Goal: Information Seeking & Learning: Compare options

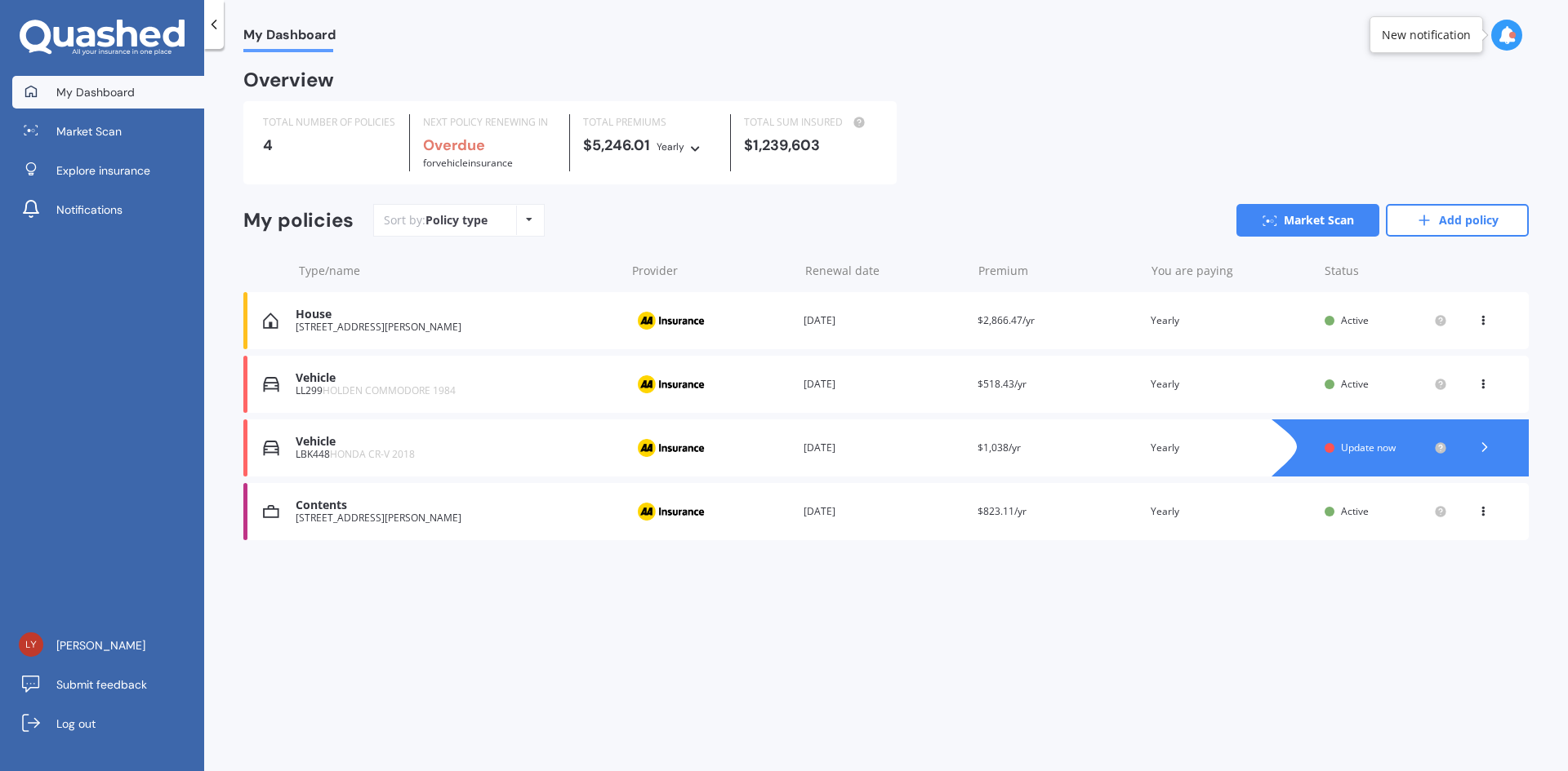
click at [1486, 445] on icon at bounding box center [1484, 447] width 16 height 16
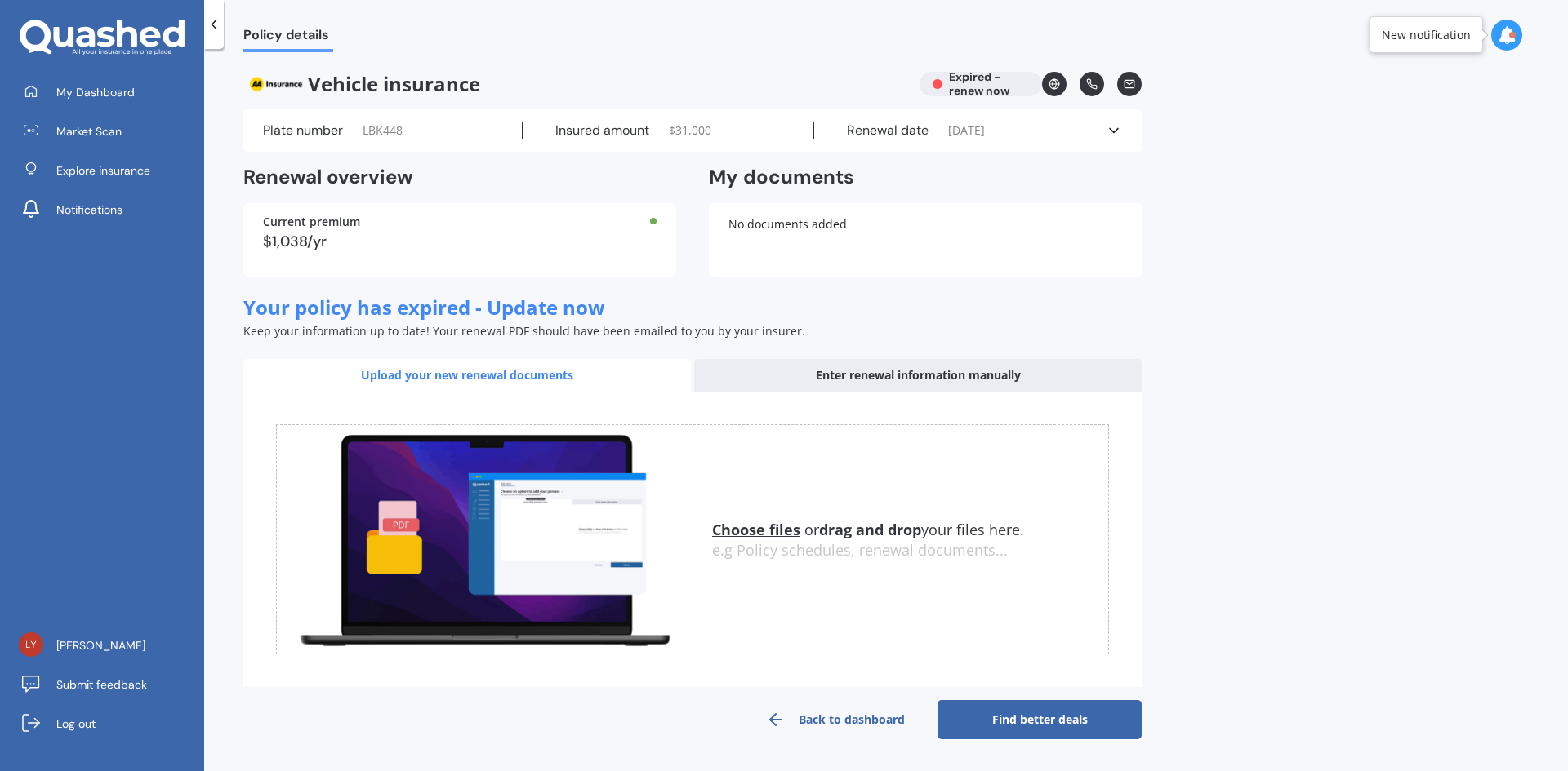
click at [1035, 720] on link "Find better deals" at bounding box center [1039, 720] width 204 height 39
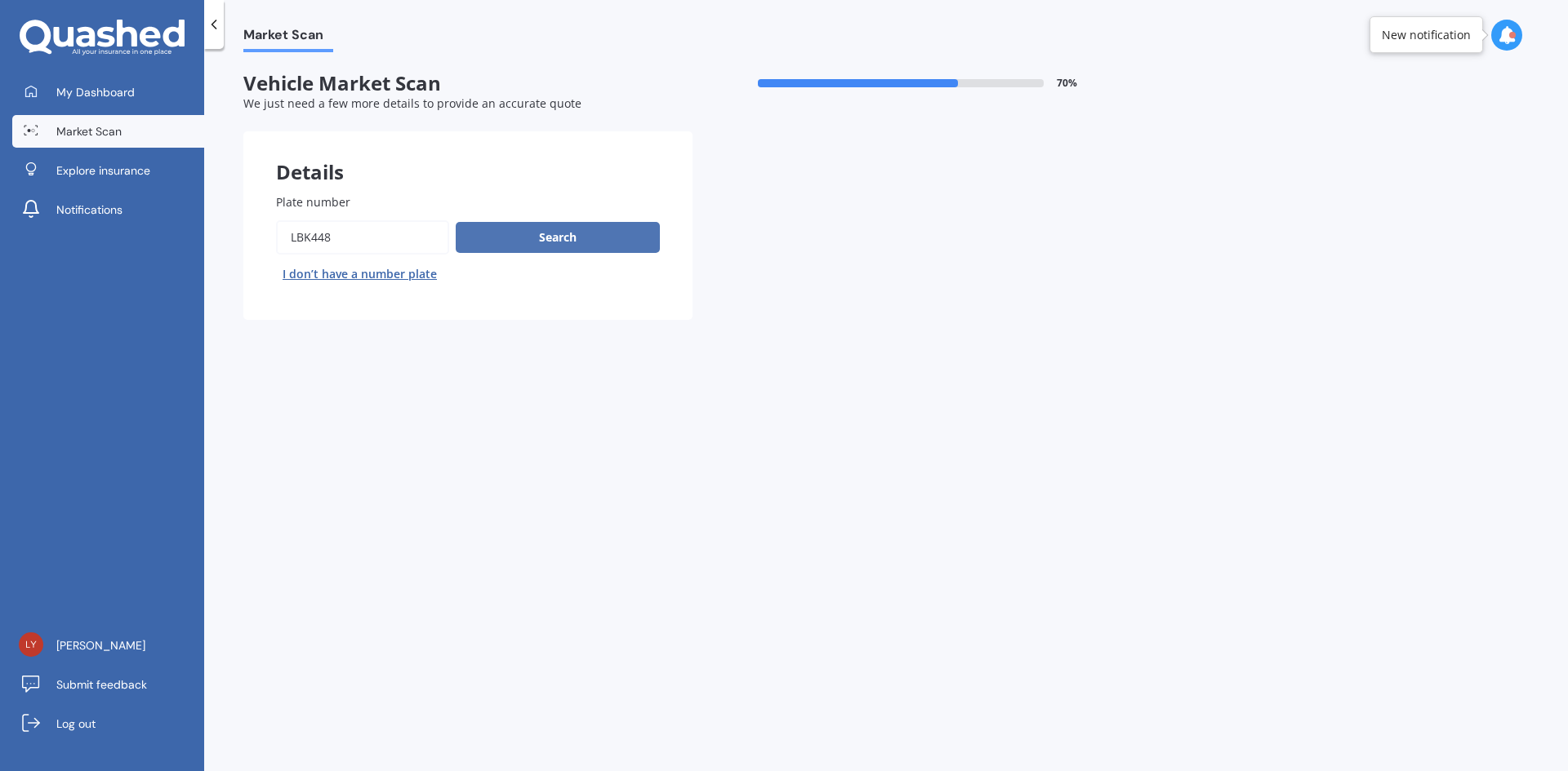
click at [510, 234] on button "Search" at bounding box center [558, 237] width 204 height 31
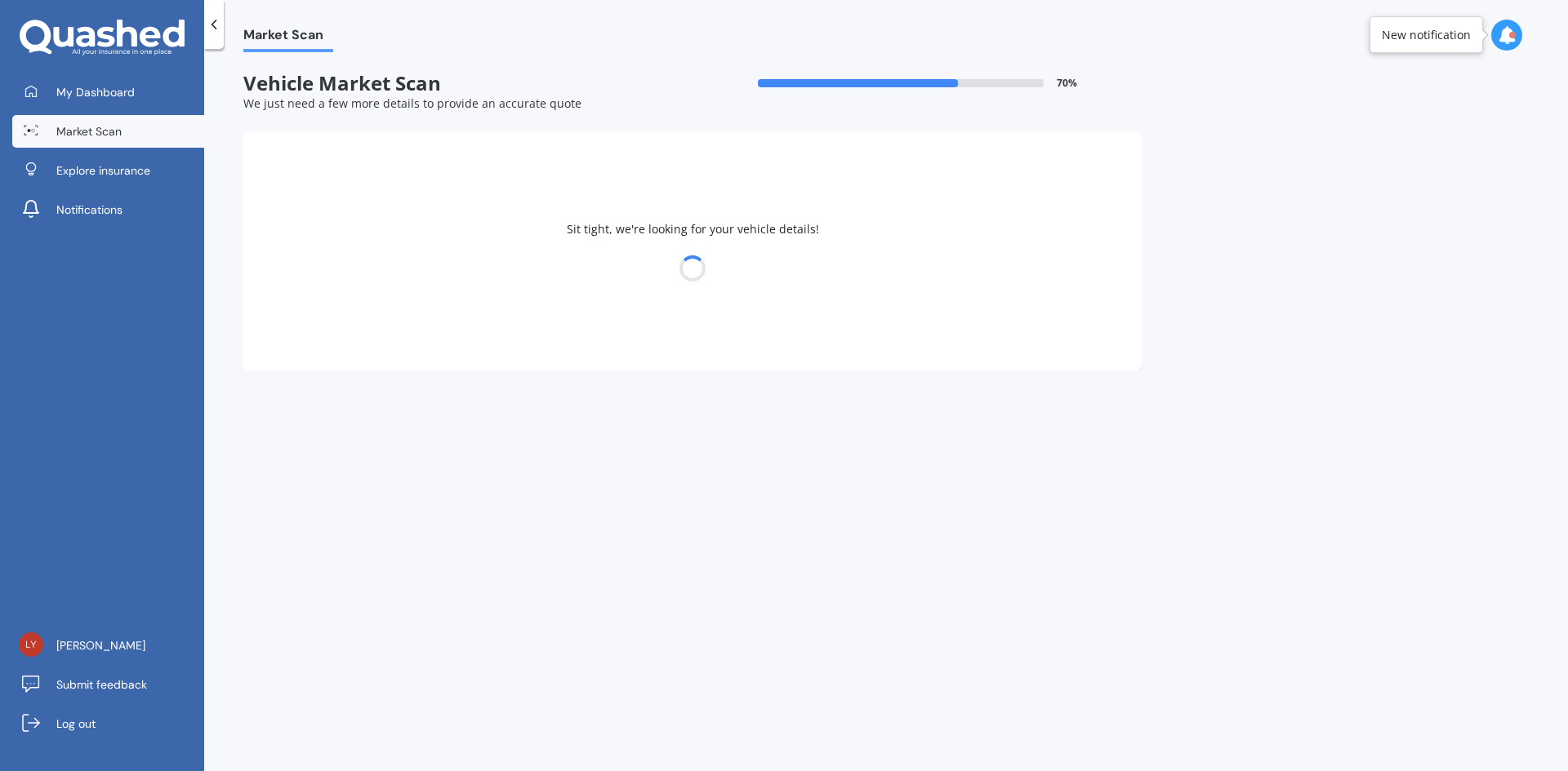
select select "HONDA"
select select "12"
select select "04"
select select "1959"
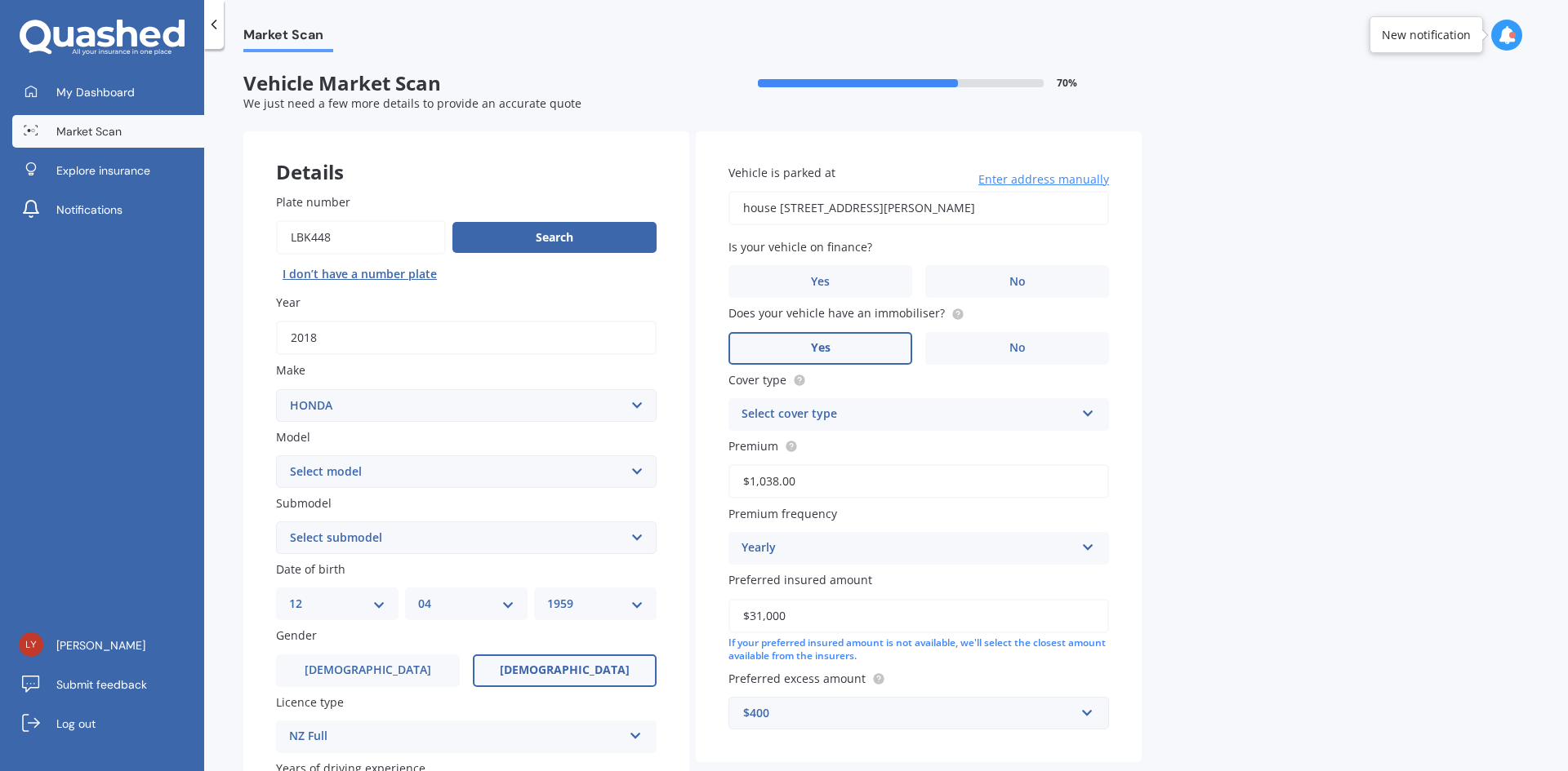
click at [639, 466] on select "Select model Accord Acty Acura Airwave Ascot Avancier Beat Capa City Civic Conc…" at bounding box center [466, 472] width 381 height 32
select select "CR-V"
click at [276, 455] on select "Select model Accord Acty Acura Airwave Ascot Avancier Beat Capa City Civic Conc…" at bounding box center [466, 472] width 381 height 32
click at [639, 533] on select "Select submodel (all other) 2WD 2WD Sport 7 1.5 2WD Touring 1.5 4WD AWD AWD Spo…" at bounding box center [466, 537] width 381 height 32
select select "AWD SPORT SENSING 1.5"
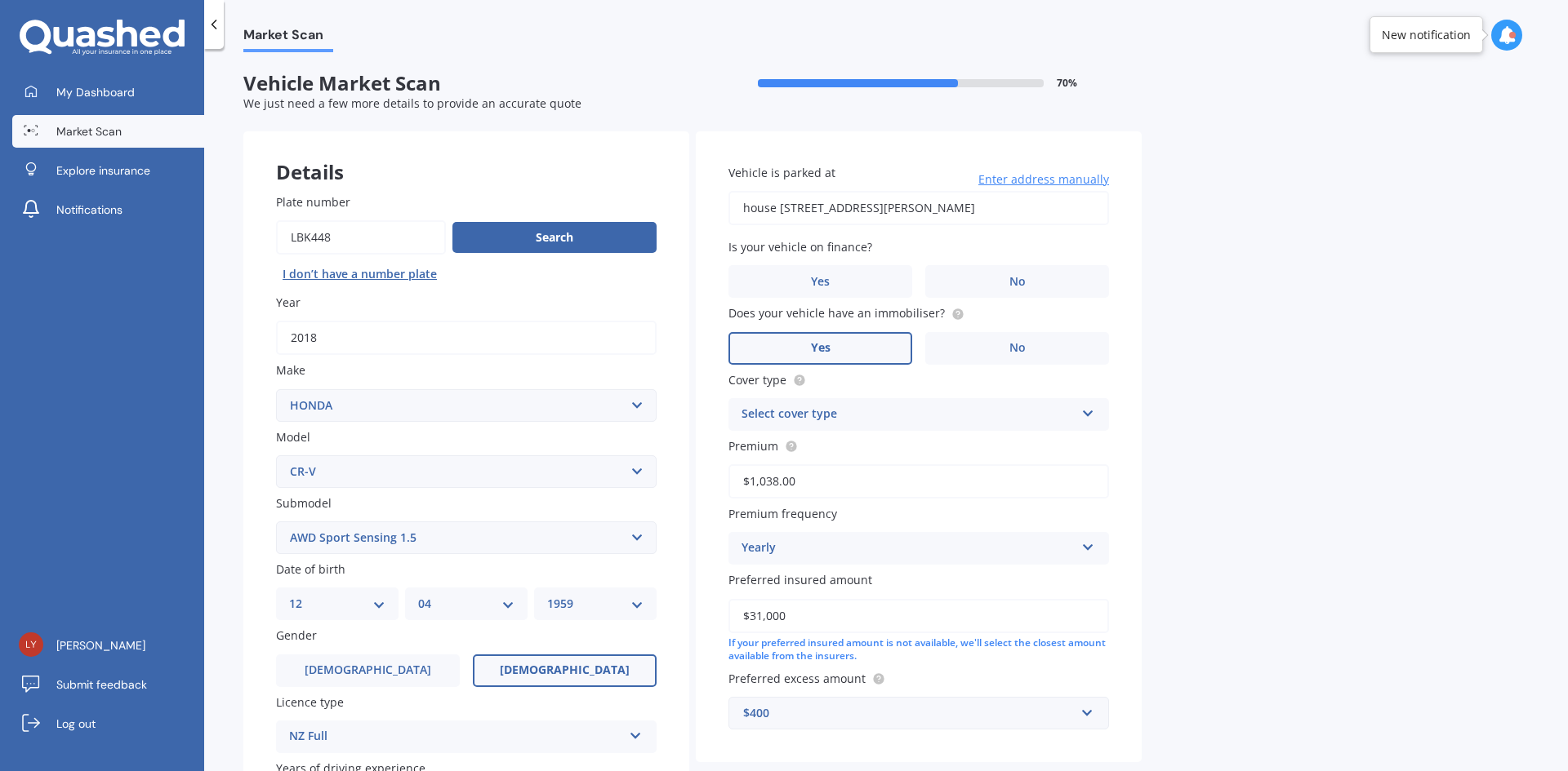
click at [276, 521] on select "Select submodel (all other) 2WD 2WD Sport 7 1.5 2WD Touring 1.5 4WD AWD AWD Spo…" at bounding box center [466, 537] width 381 height 32
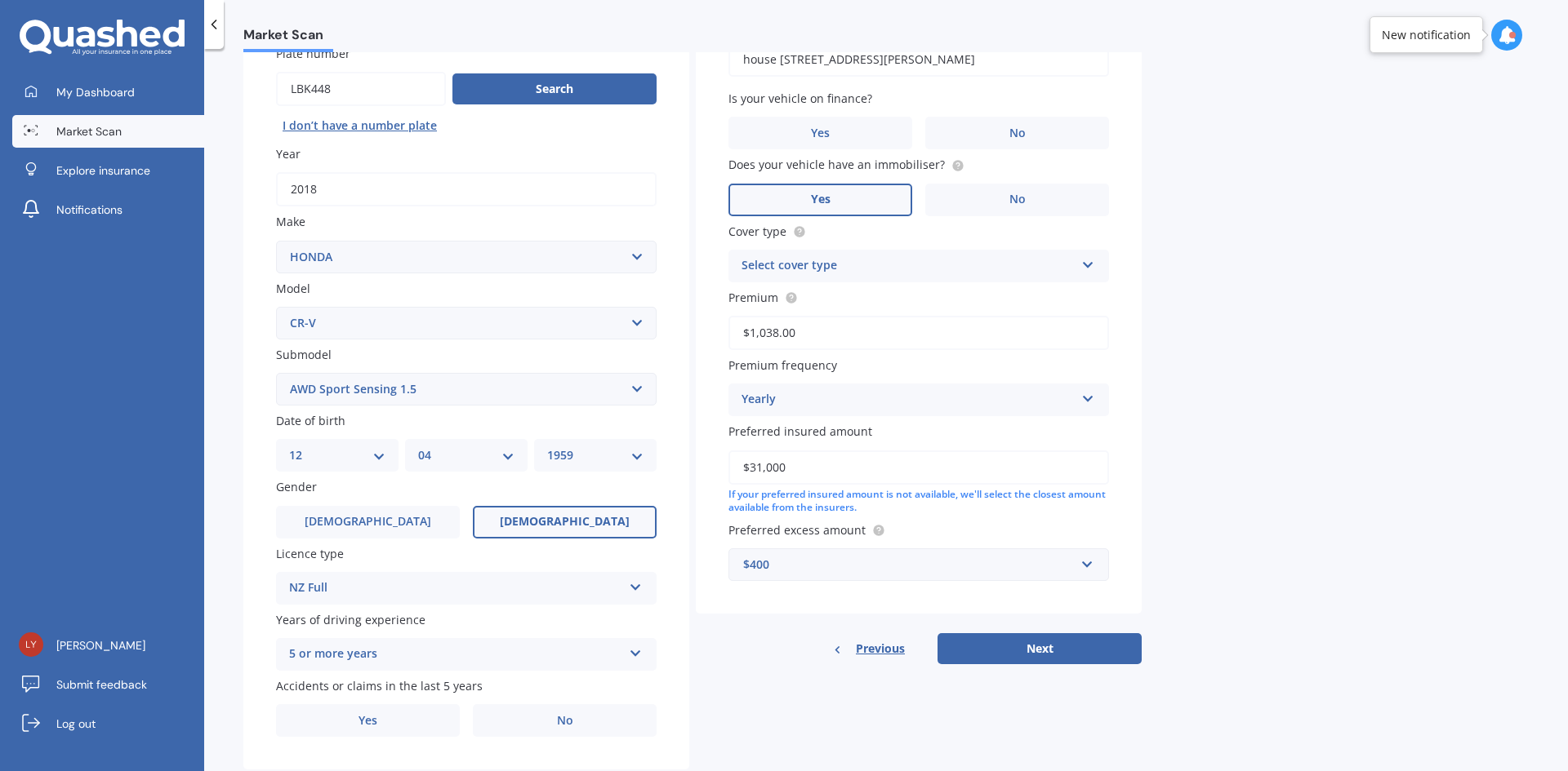
scroll to position [189, 0]
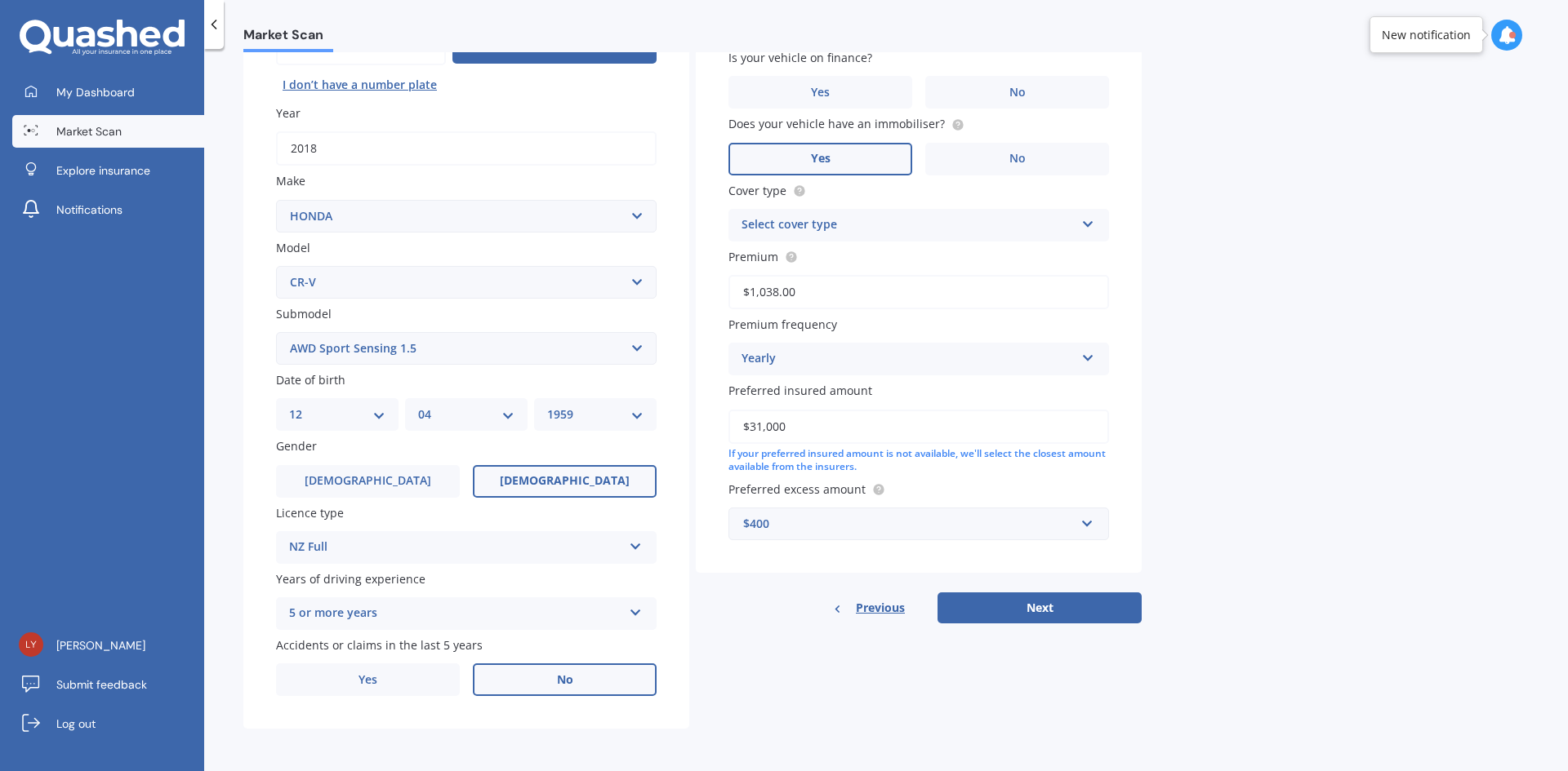
click at [577, 671] on label "No" at bounding box center [565, 680] width 184 height 32
click at [0, 0] on input "No" at bounding box center [0, 0] width 0 height 0
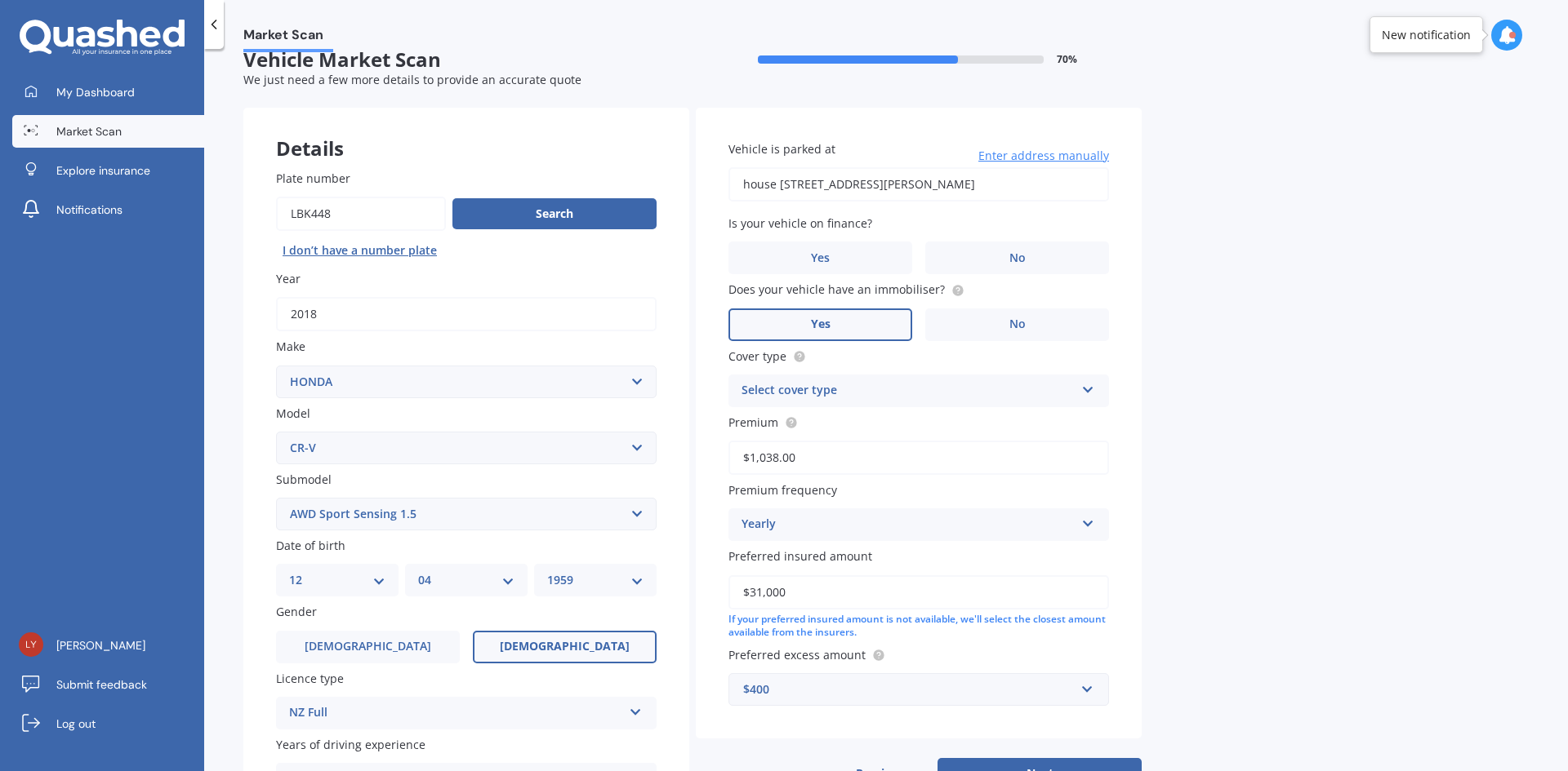
scroll to position [0, 0]
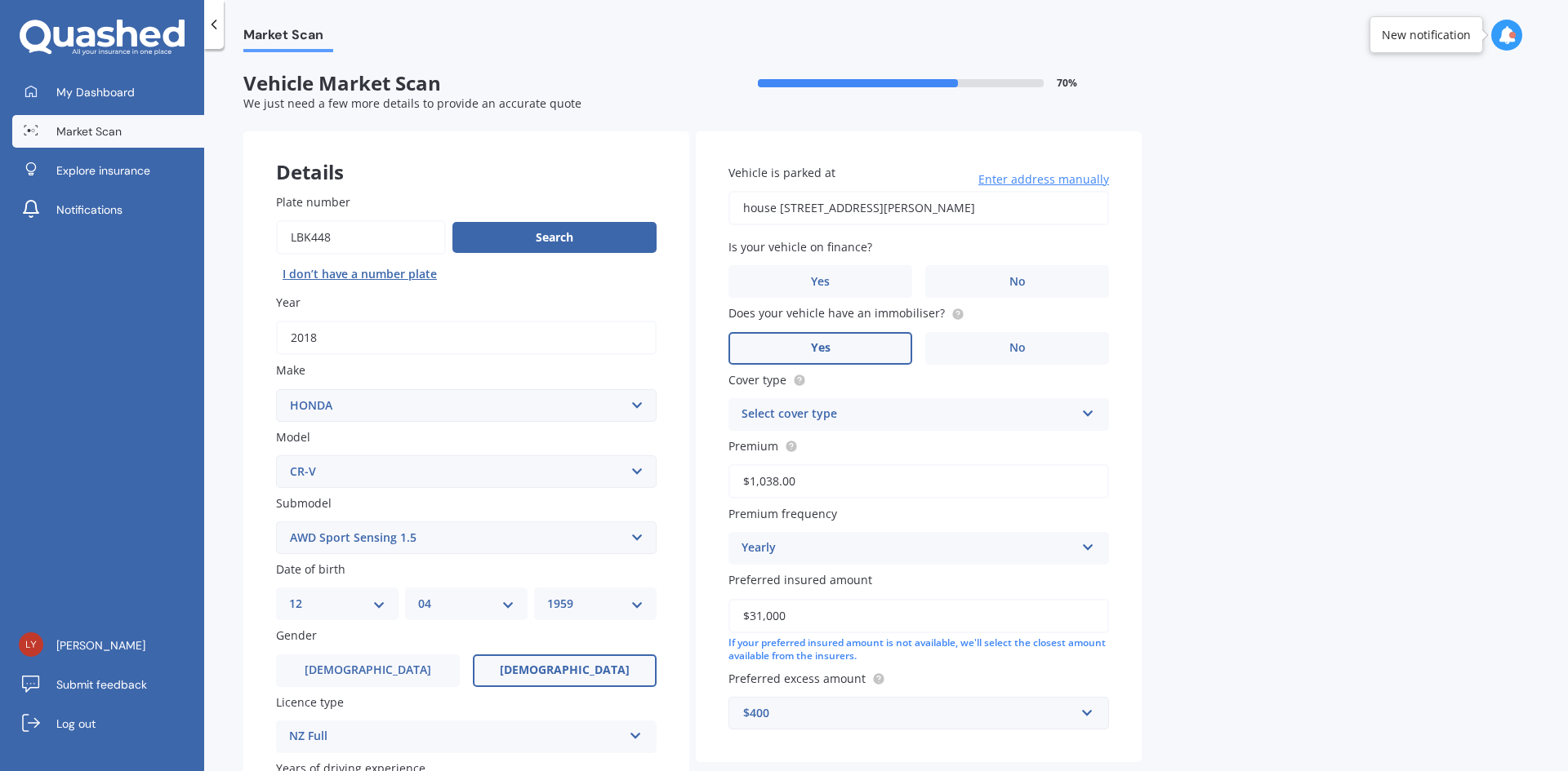
click at [992, 207] on input "house [STREET_ADDRESS][PERSON_NAME]" at bounding box center [918, 208] width 381 height 34
type input "house [STREET_ADDRESS][PERSON_NAME]"
click at [1047, 279] on label "No" at bounding box center [1018, 281] width 184 height 32
click at [0, 0] on input "No" at bounding box center [0, 0] width 0 height 0
click at [836, 349] on label "Yes" at bounding box center [820, 348] width 184 height 32
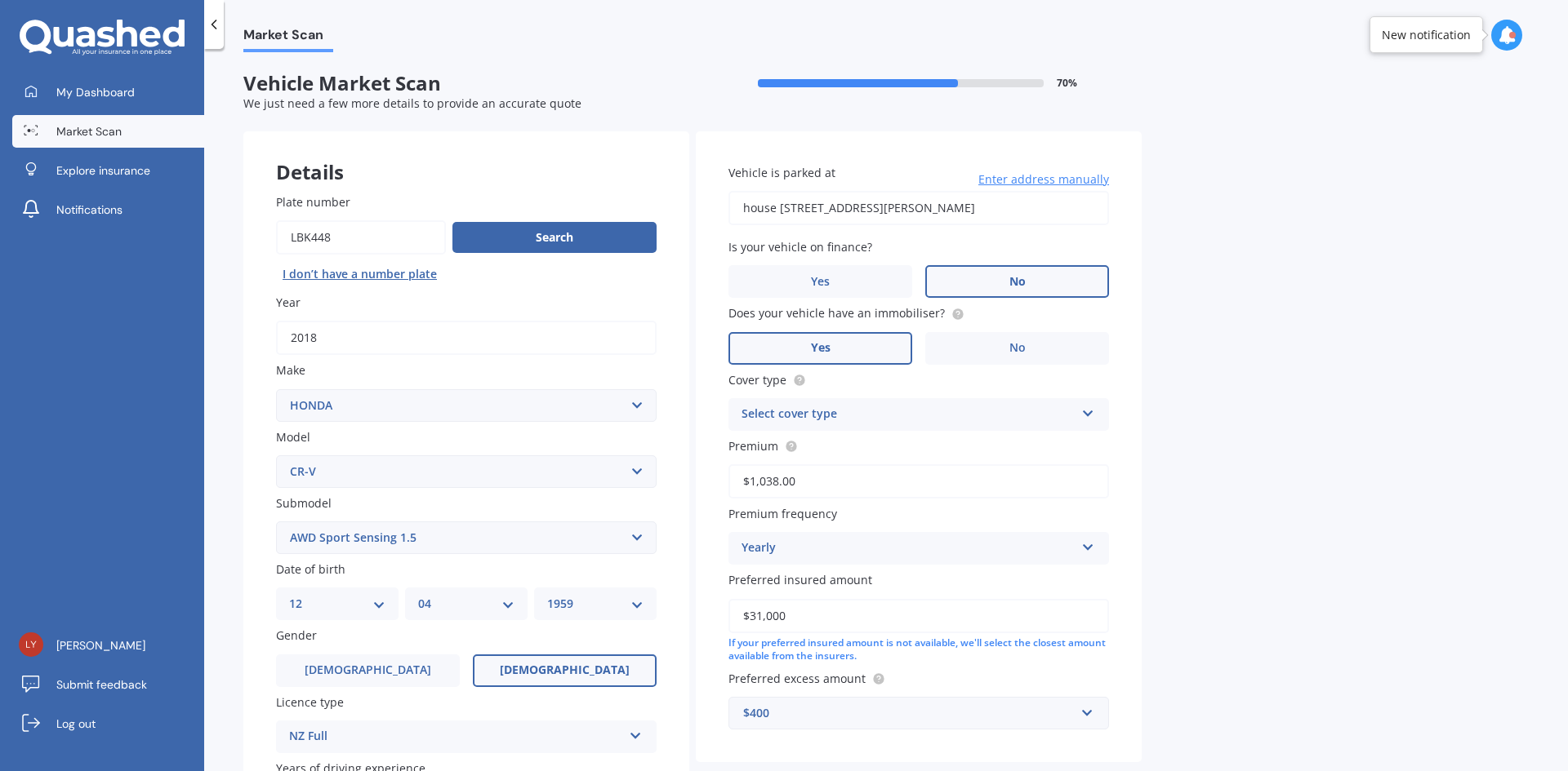
click at [0, 0] on input "Yes" at bounding box center [0, 0] width 0 height 0
click at [1089, 409] on icon at bounding box center [1087, 410] width 14 height 12
drag, startPoint x: 817, startPoint y: 443, endPoint x: 879, endPoint y: 428, distance: 63.8
click at [820, 443] on span "Comprehensive" at bounding box center [786, 445] width 87 height 15
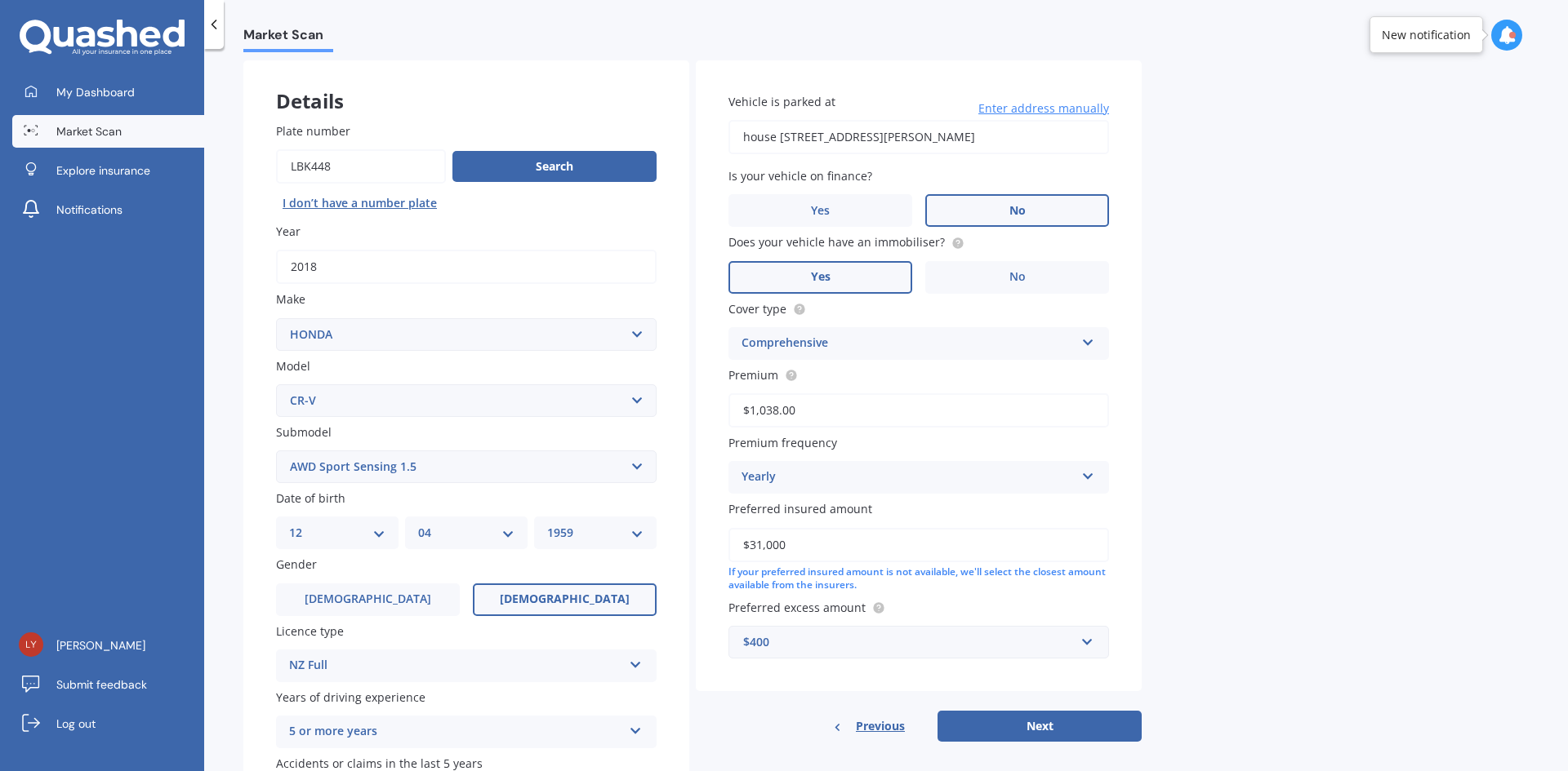
scroll to position [189, 0]
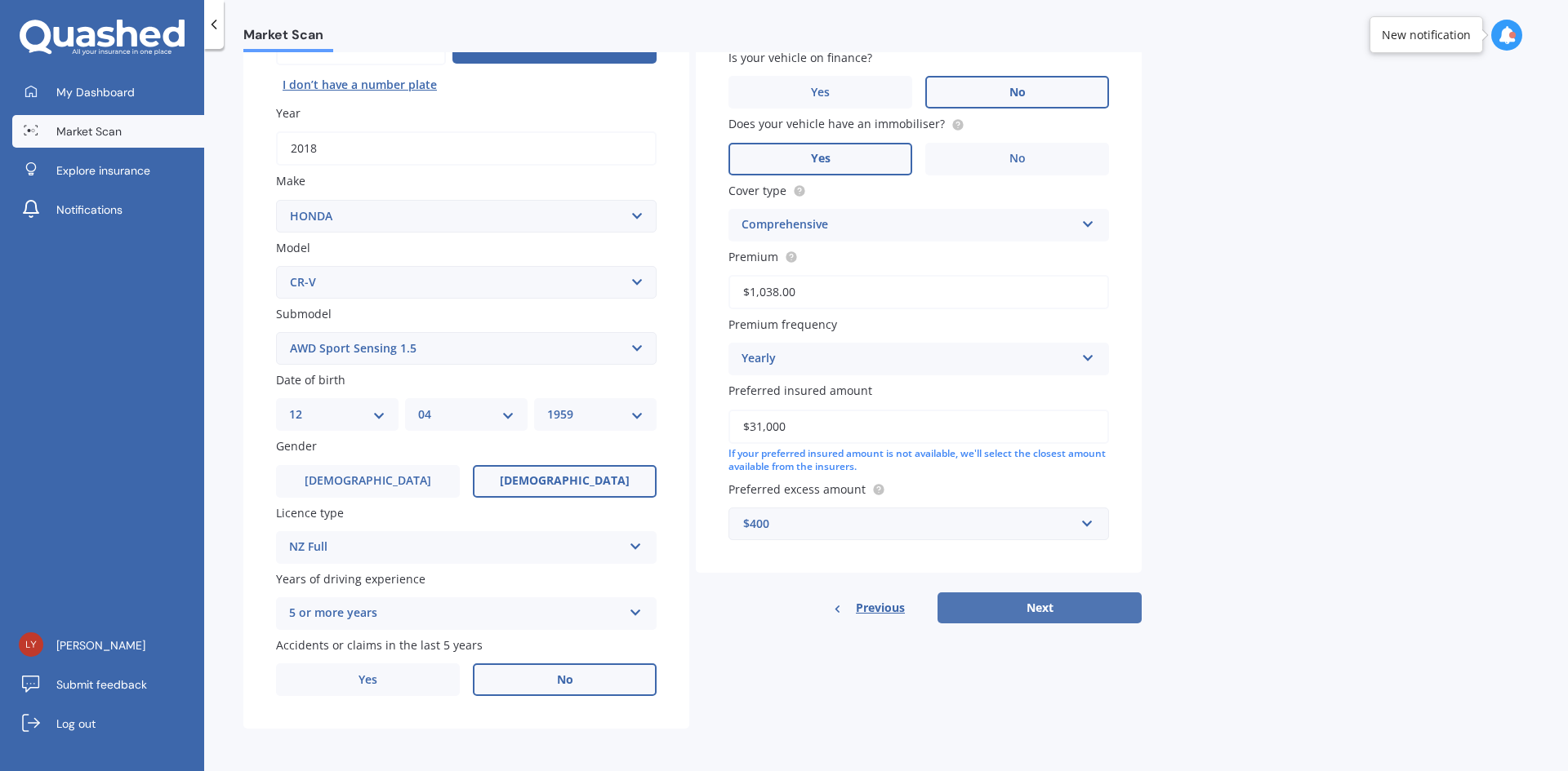
click at [1043, 608] on button "Next" at bounding box center [1039, 608] width 204 height 31
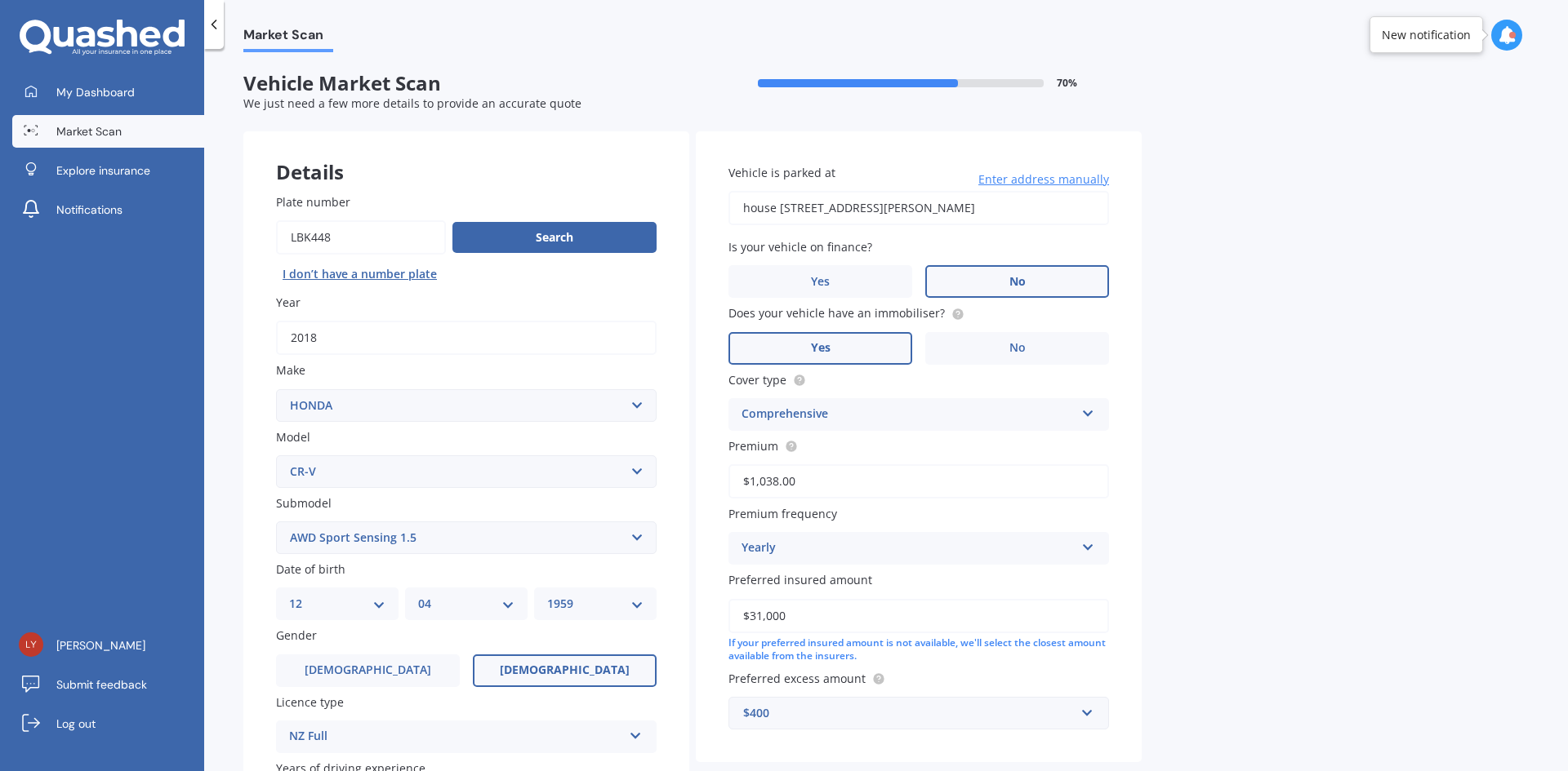
select select "12"
select select "04"
select select "1959"
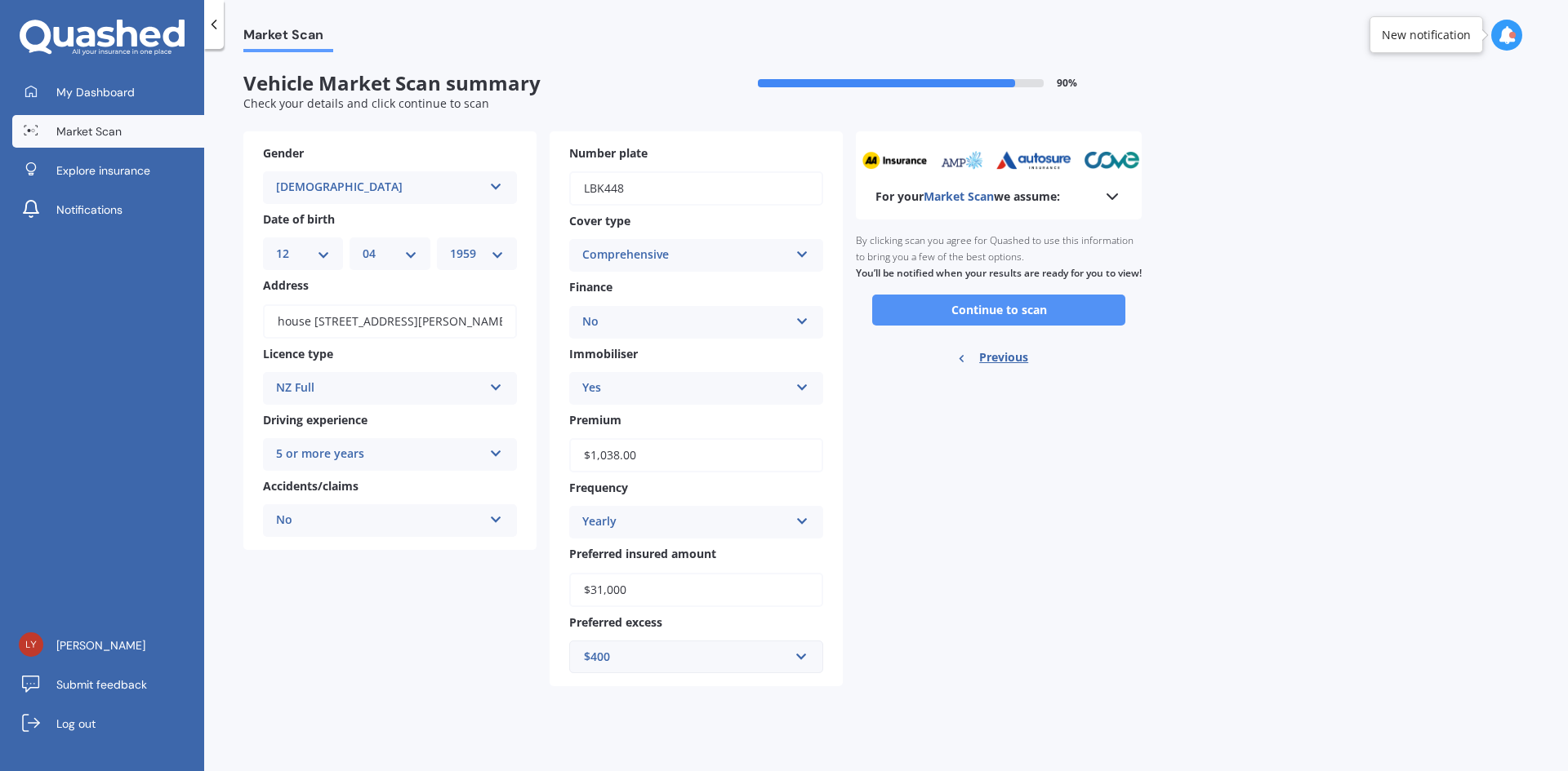
click at [996, 324] on button "Continue to scan" at bounding box center [999, 310] width 254 height 31
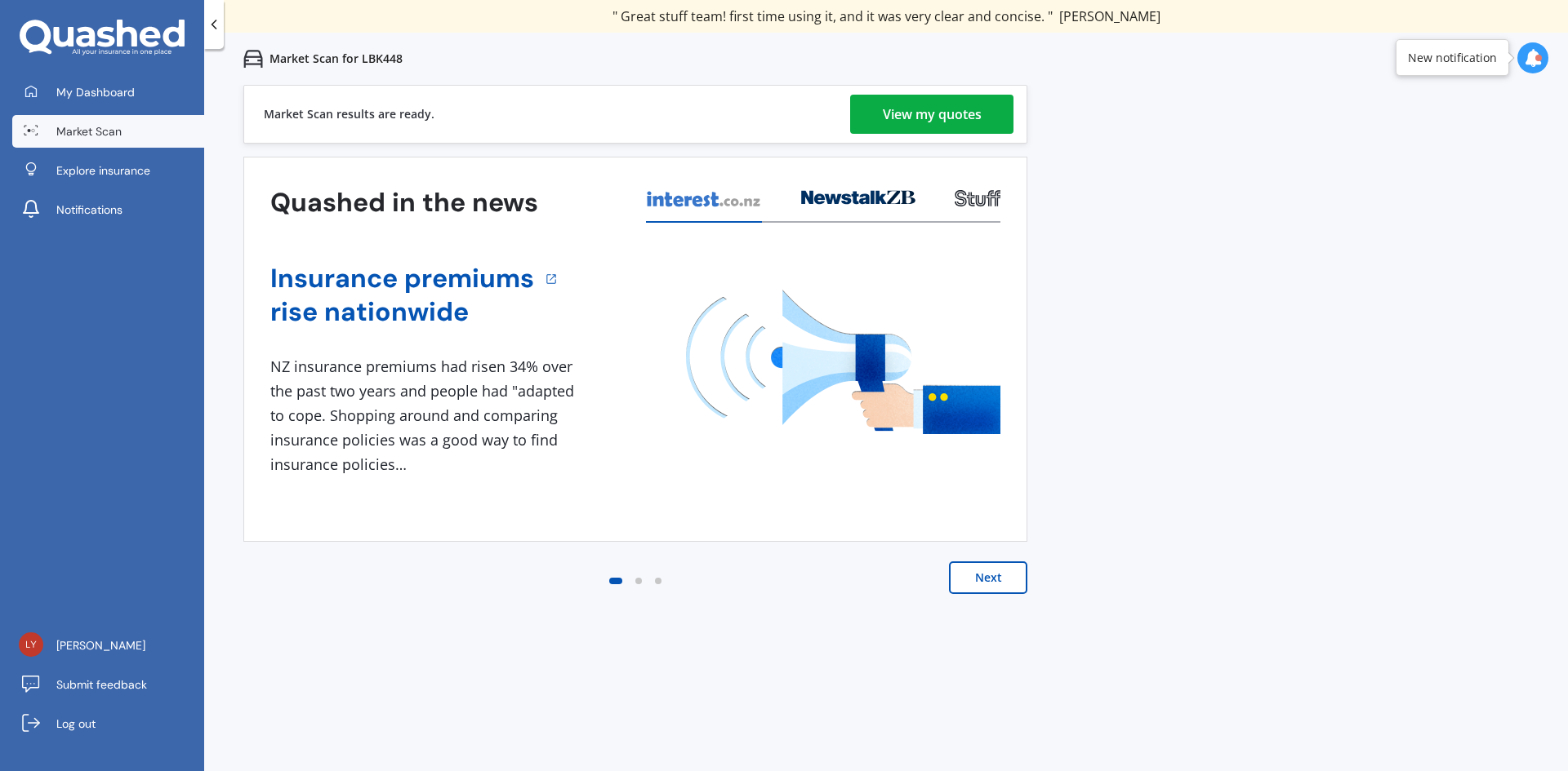
click at [882, 110] on div "View my quotes" at bounding box center [932, 114] width 99 height 39
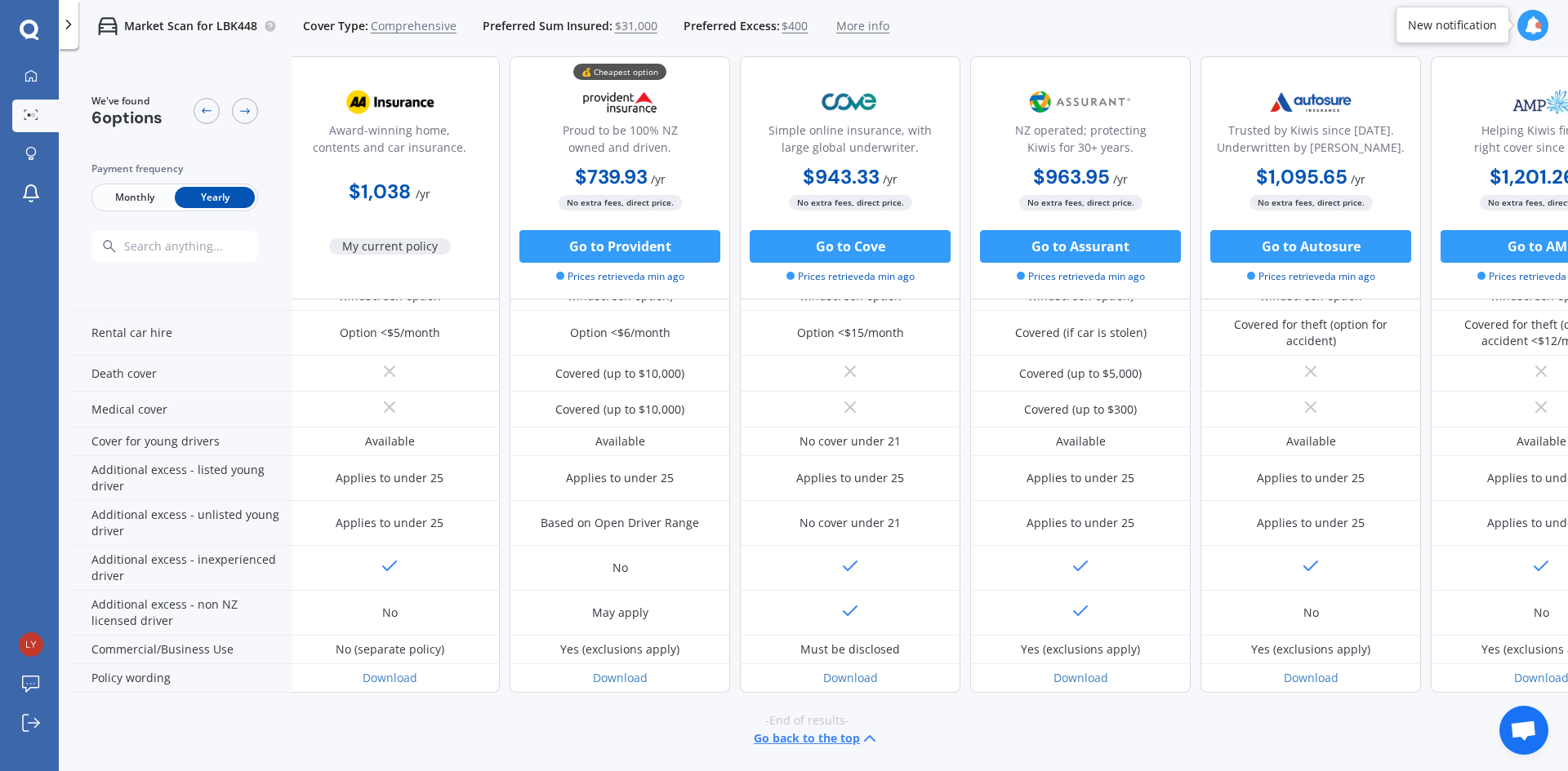
scroll to position [693, 0]
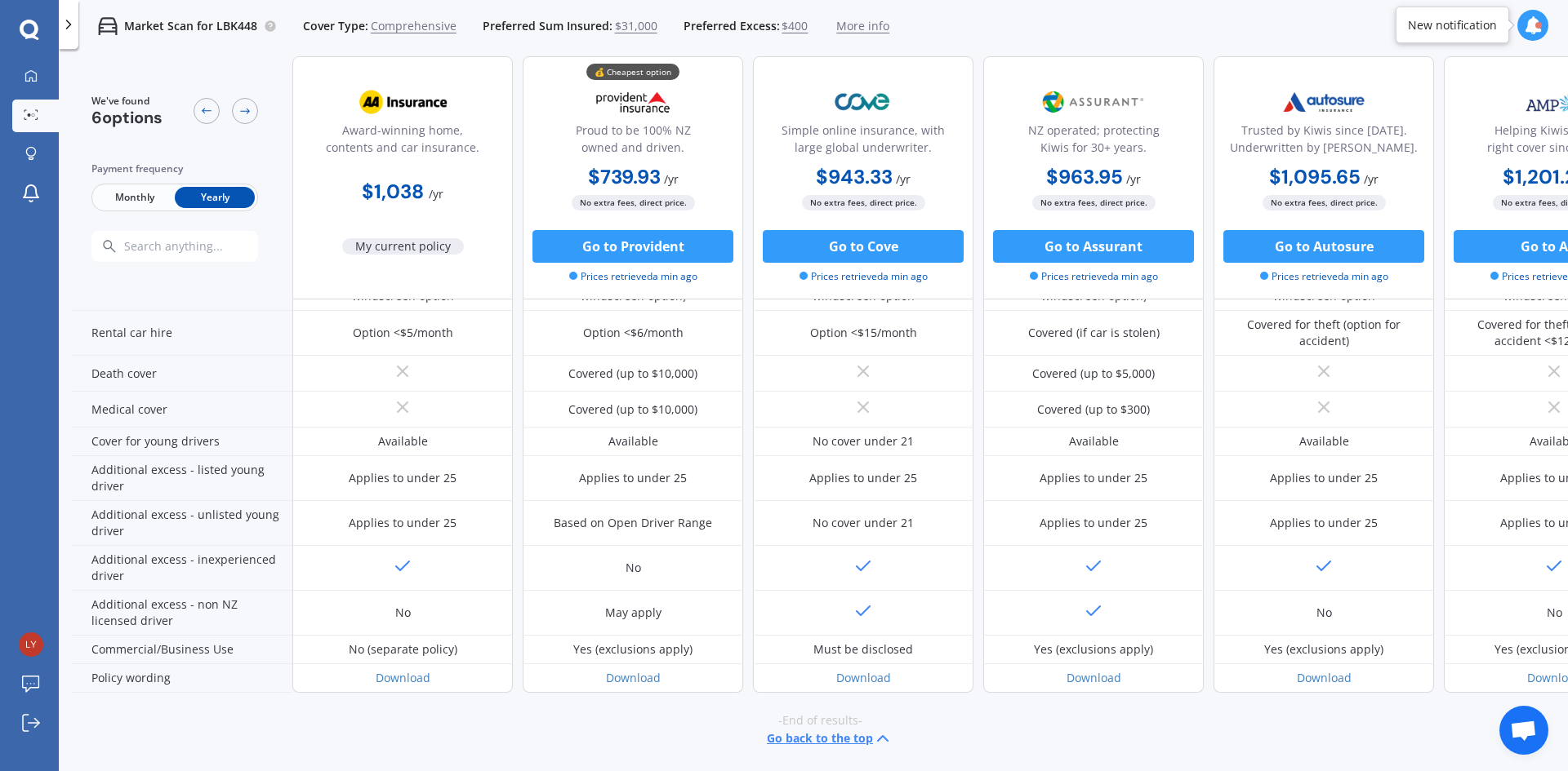
click at [117, 191] on span "Monthly" at bounding box center [134, 197] width 80 height 22
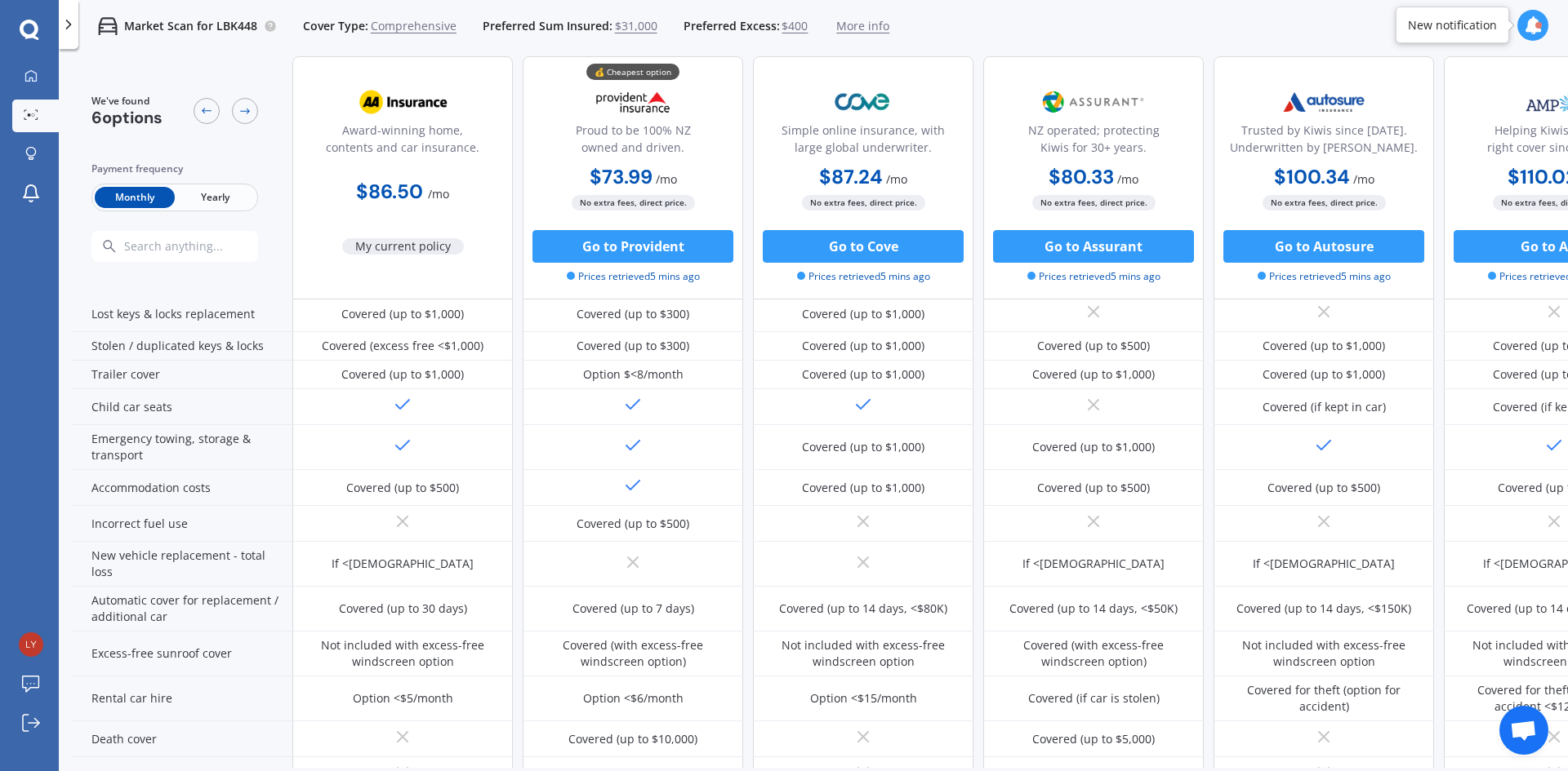
scroll to position [0, 0]
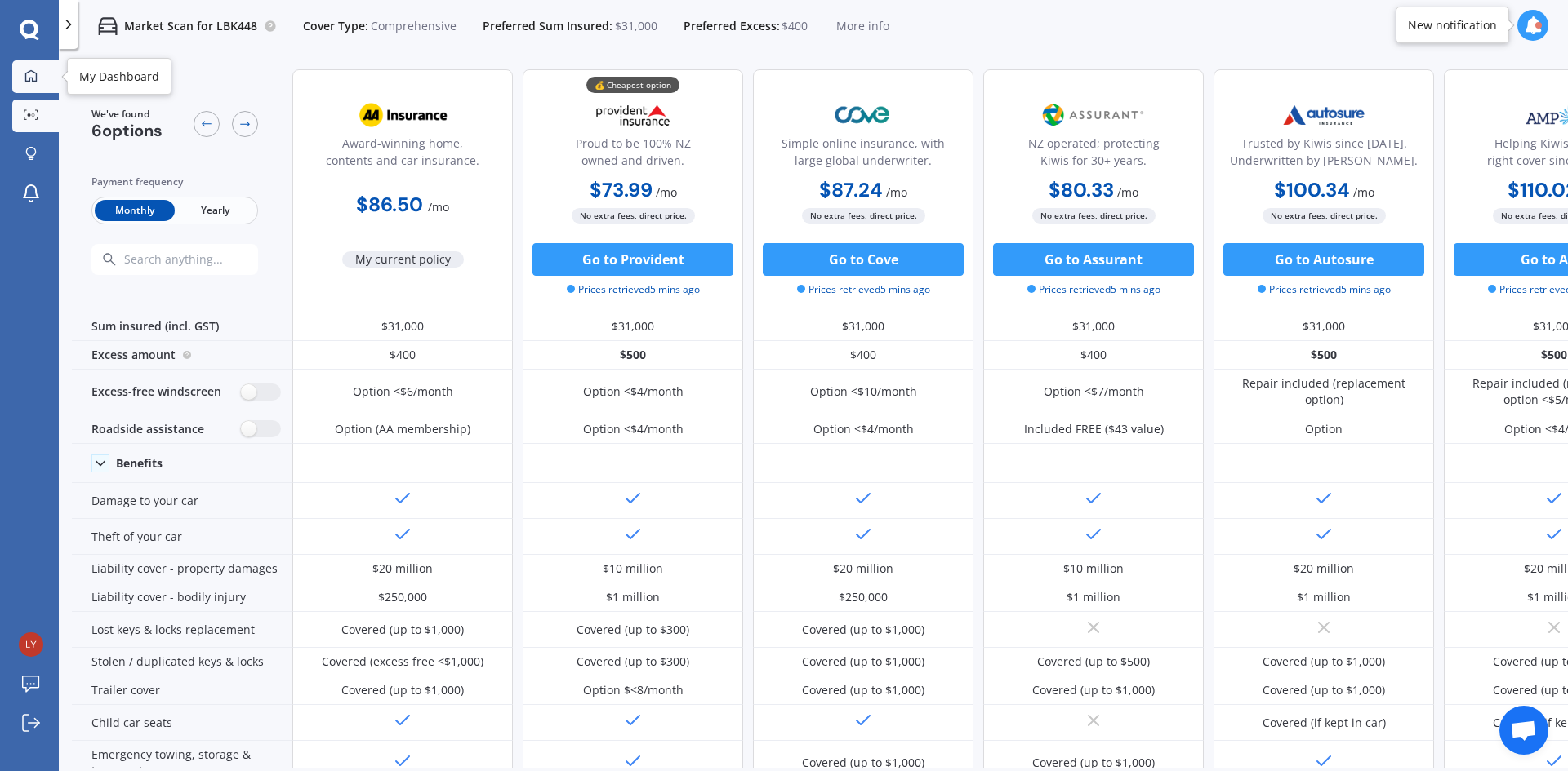
click at [30, 71] on icon at bounding box center [31, 76] width 13 height 13
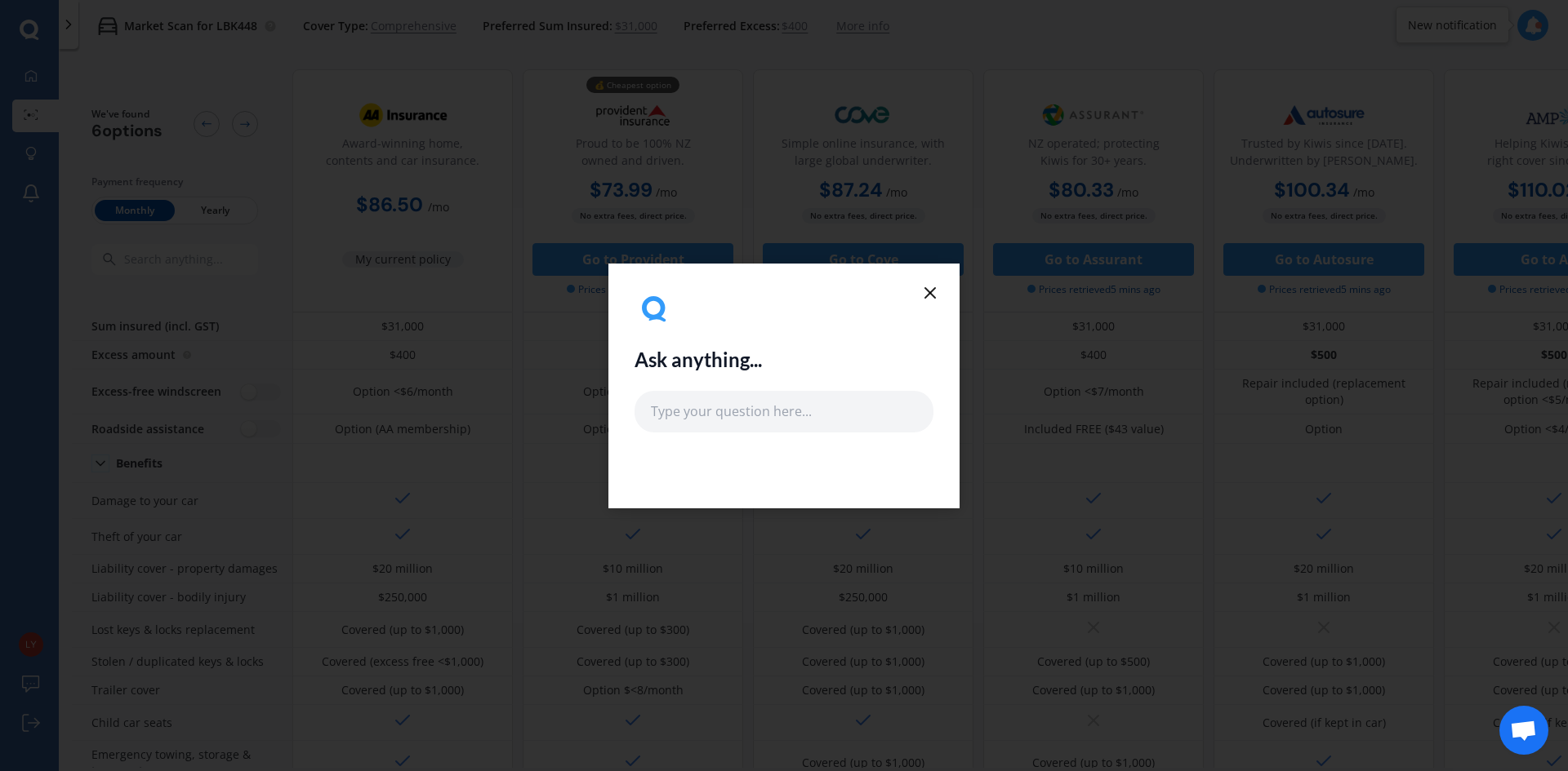
click at [924, 290] on icon at bounding box center [930, 293] width 20 height 20
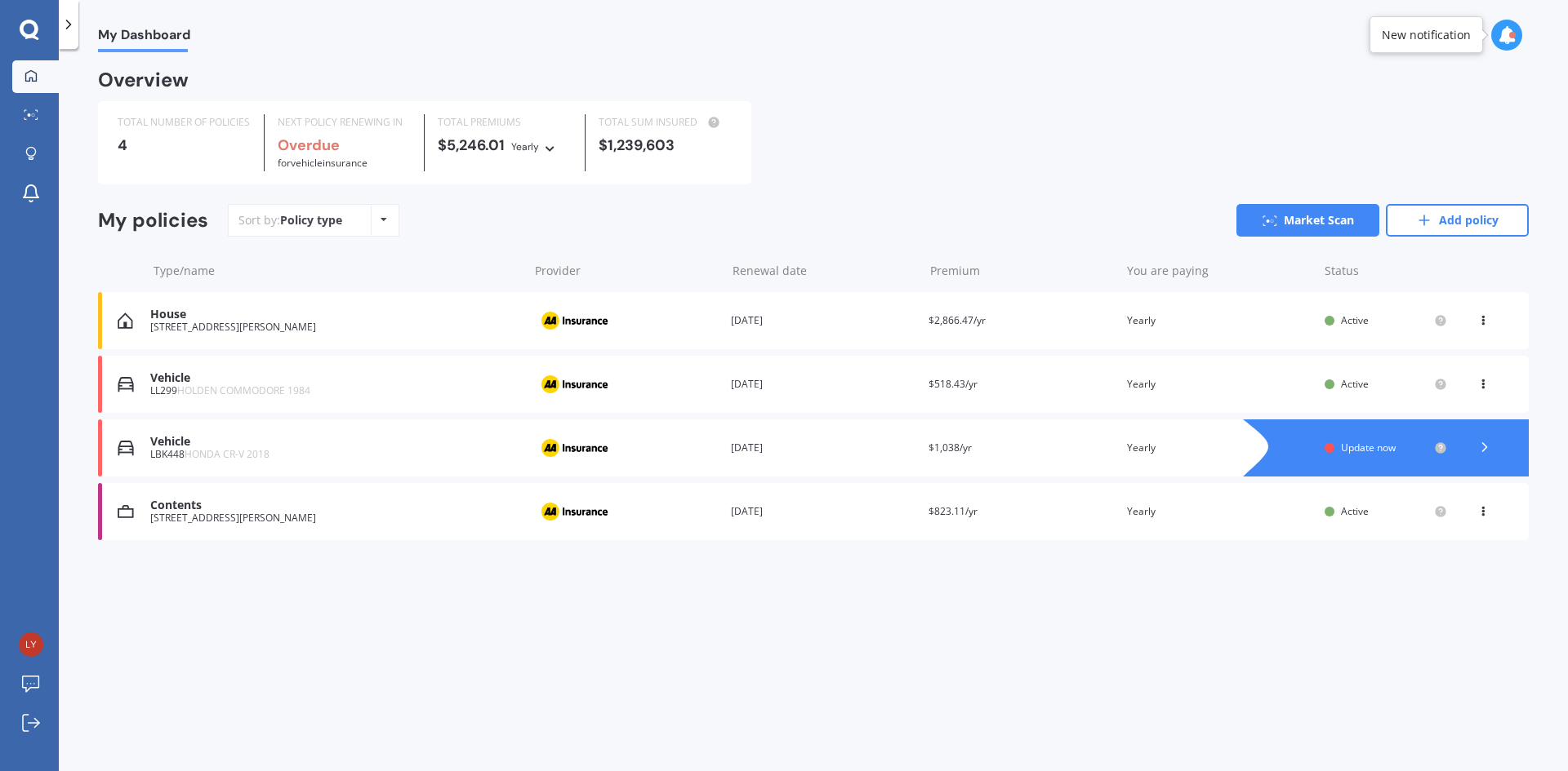
click at [1480, 381] on icon at bounding box center [1482, 381] width 12 height 10
click at [1442, 445] on div "Delete" at bounding box center [1446, 448] width 161 height 32
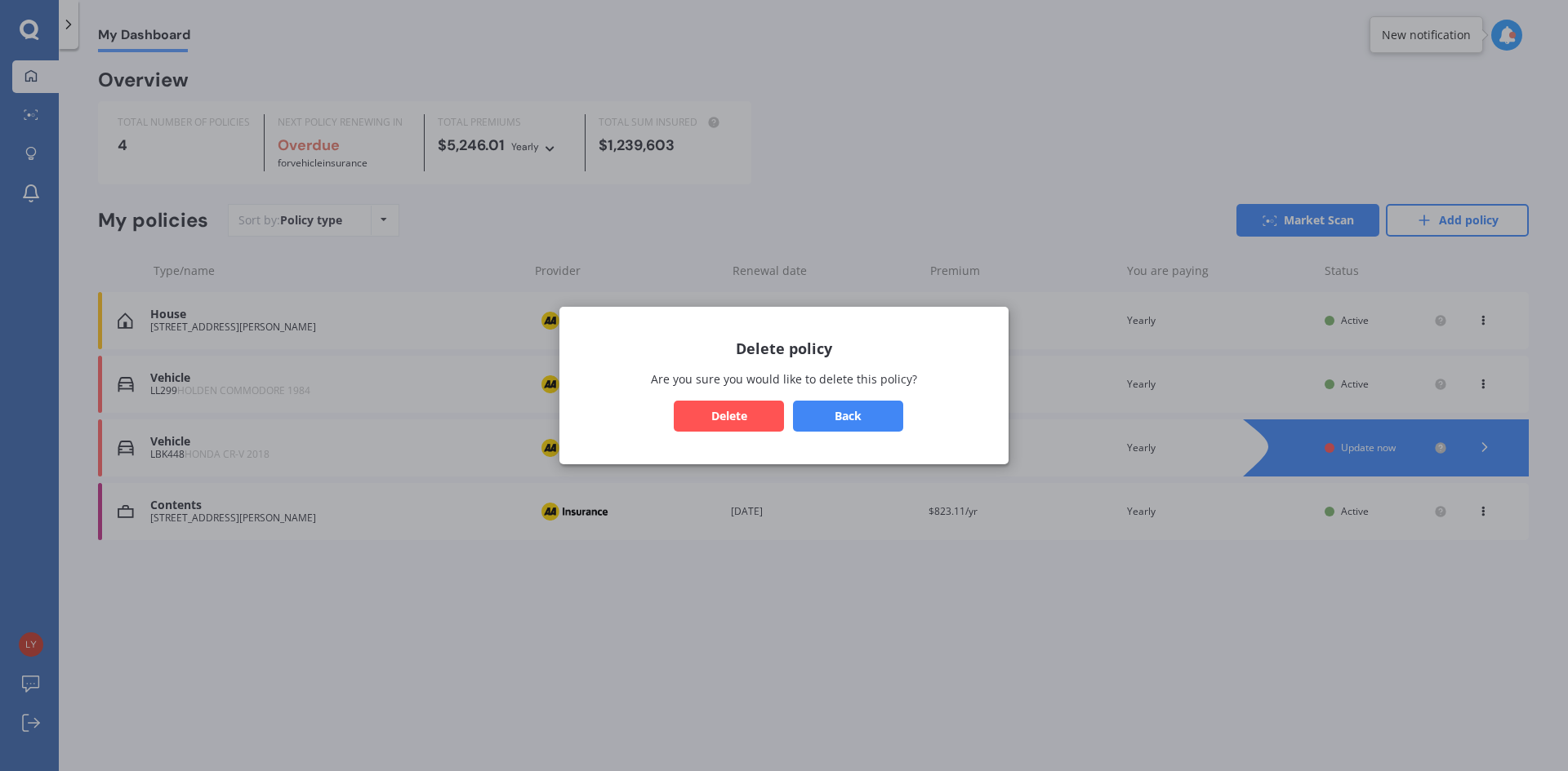
click at [770, 416] on button "Delete" at bounding box center [729, 416] width 110 height 31
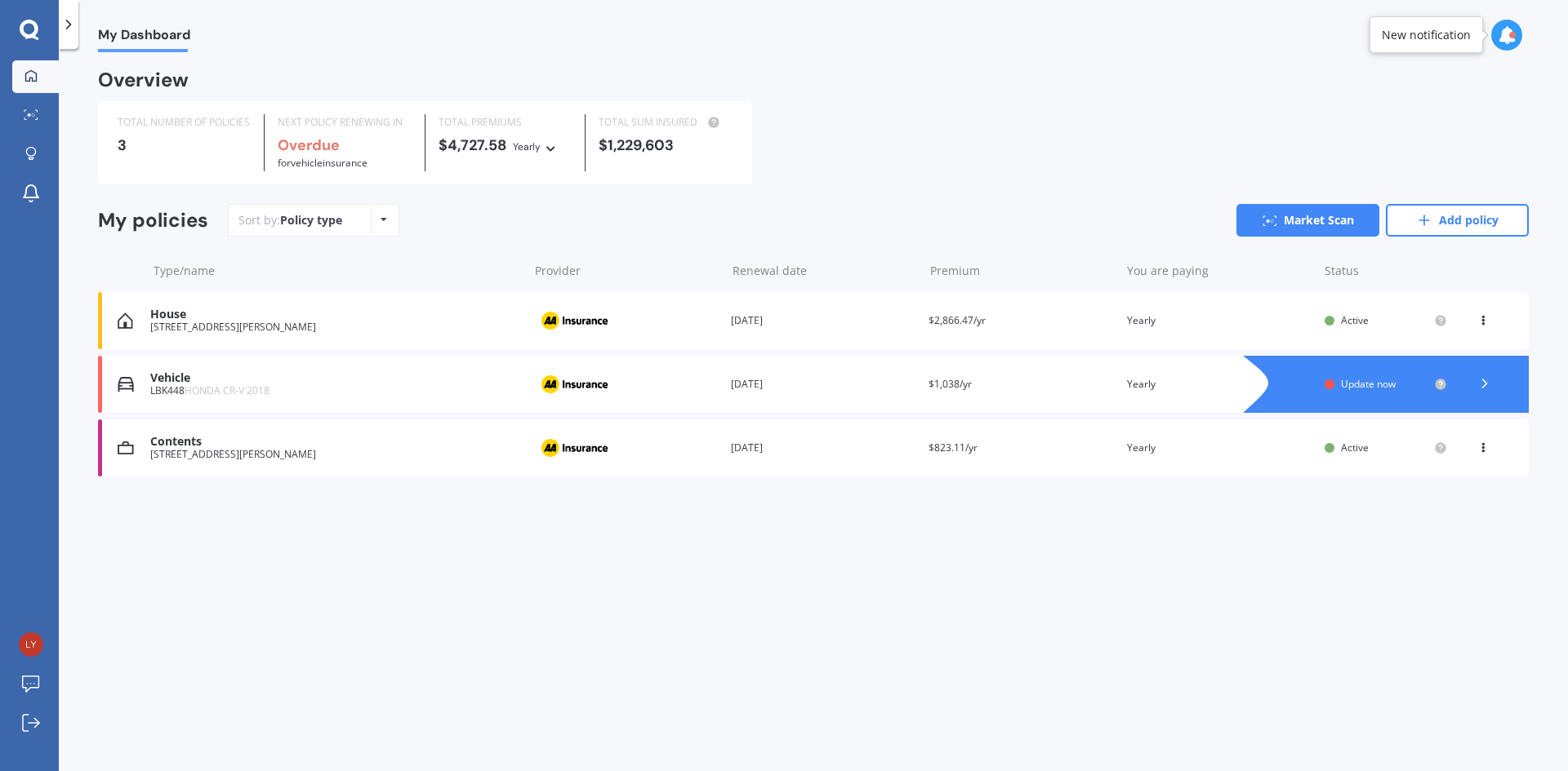
click at [1507, 375] on div at bounding box center [1484, 384] width 49 height 24
click at [188, 443] on div "Contents" at bounding box center [336, 441] width 370 height 14
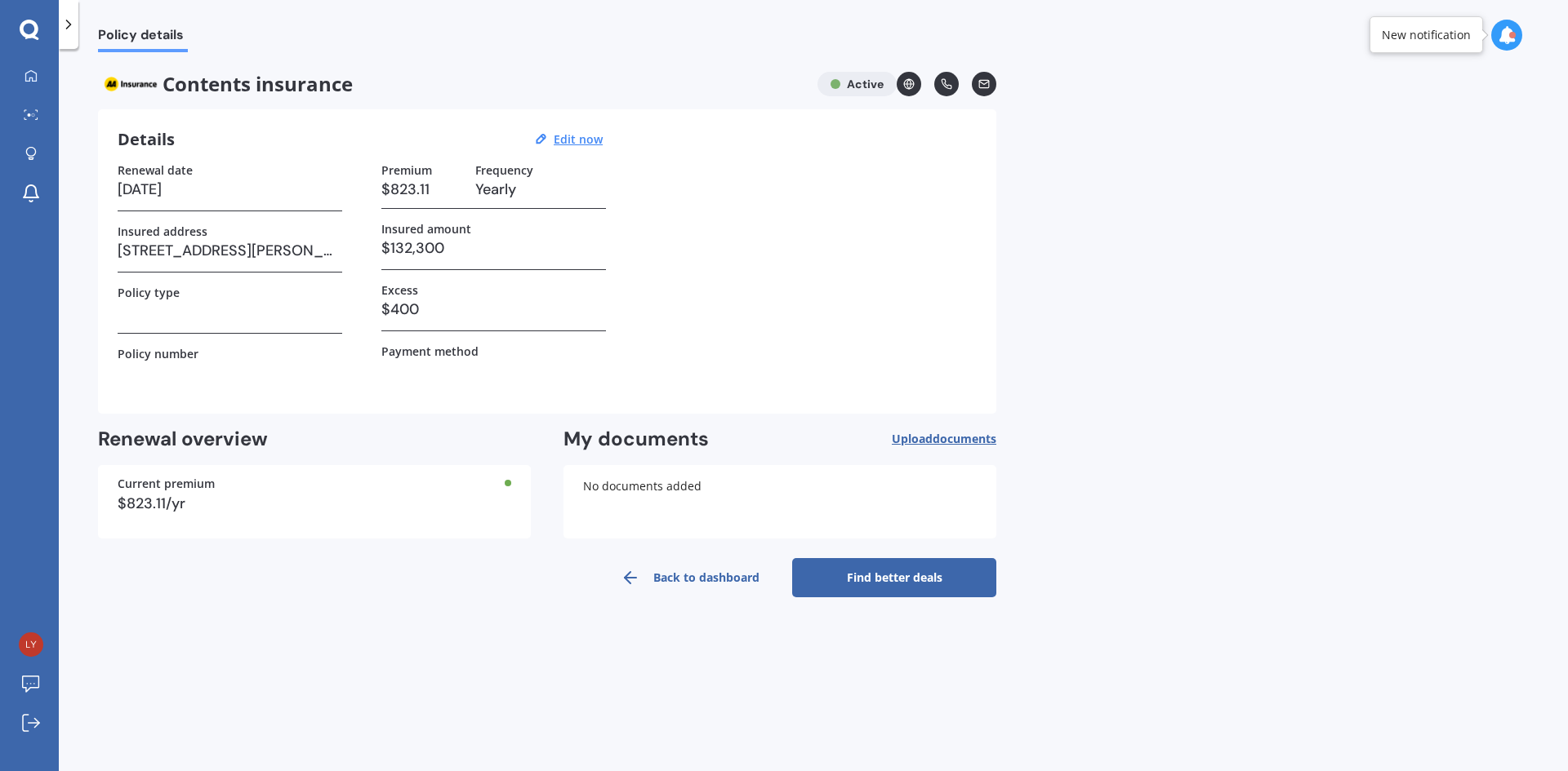
click at [851, 566] on link "Find better deals" at bounding box center [894, 577] width 204 height 39
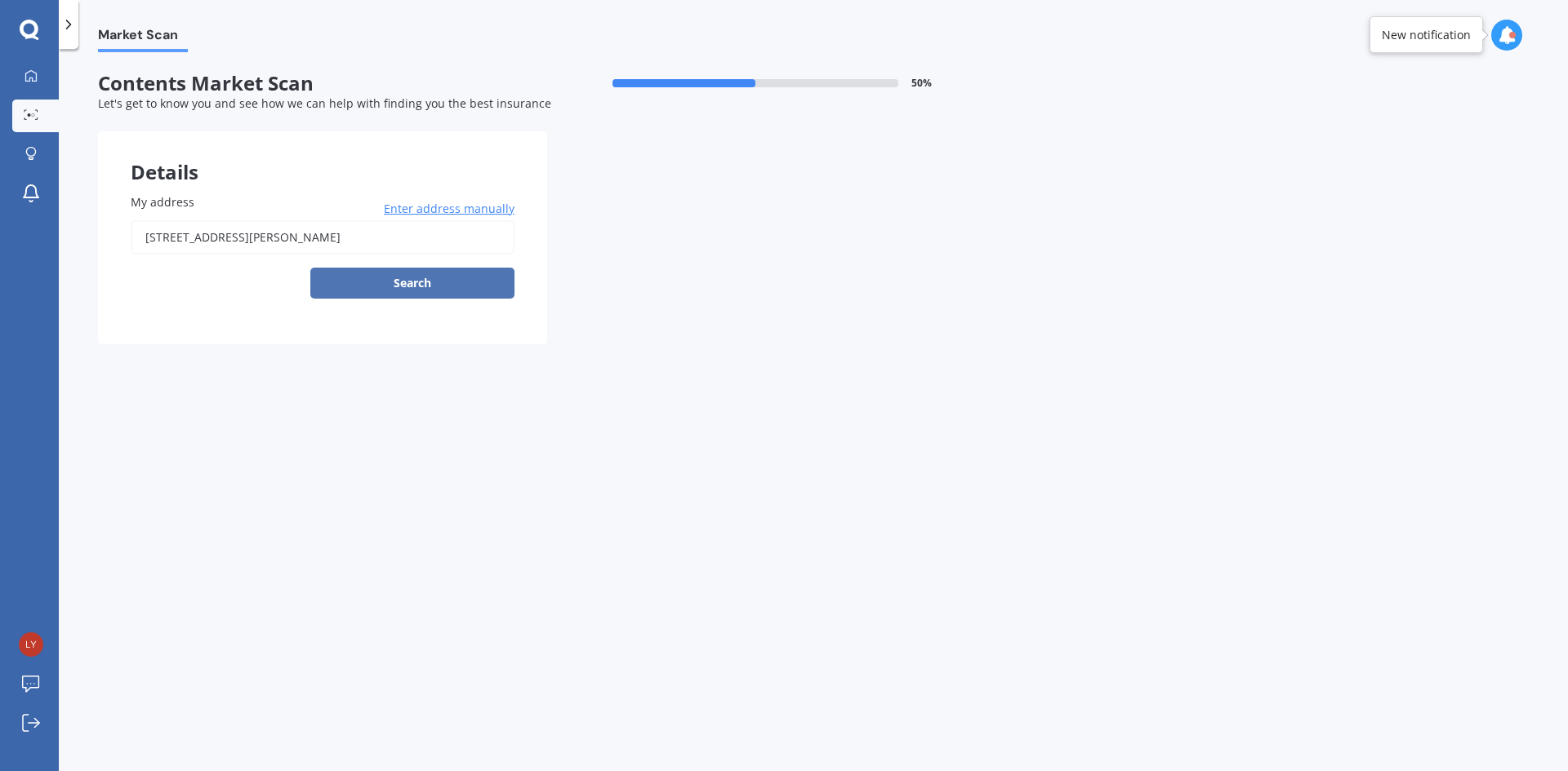
click at [401, 278] on button "Search" at bounding box center [412, 283] width 204 height 31
type input "[STREET_ADDRESS][PERSON_NAME]"
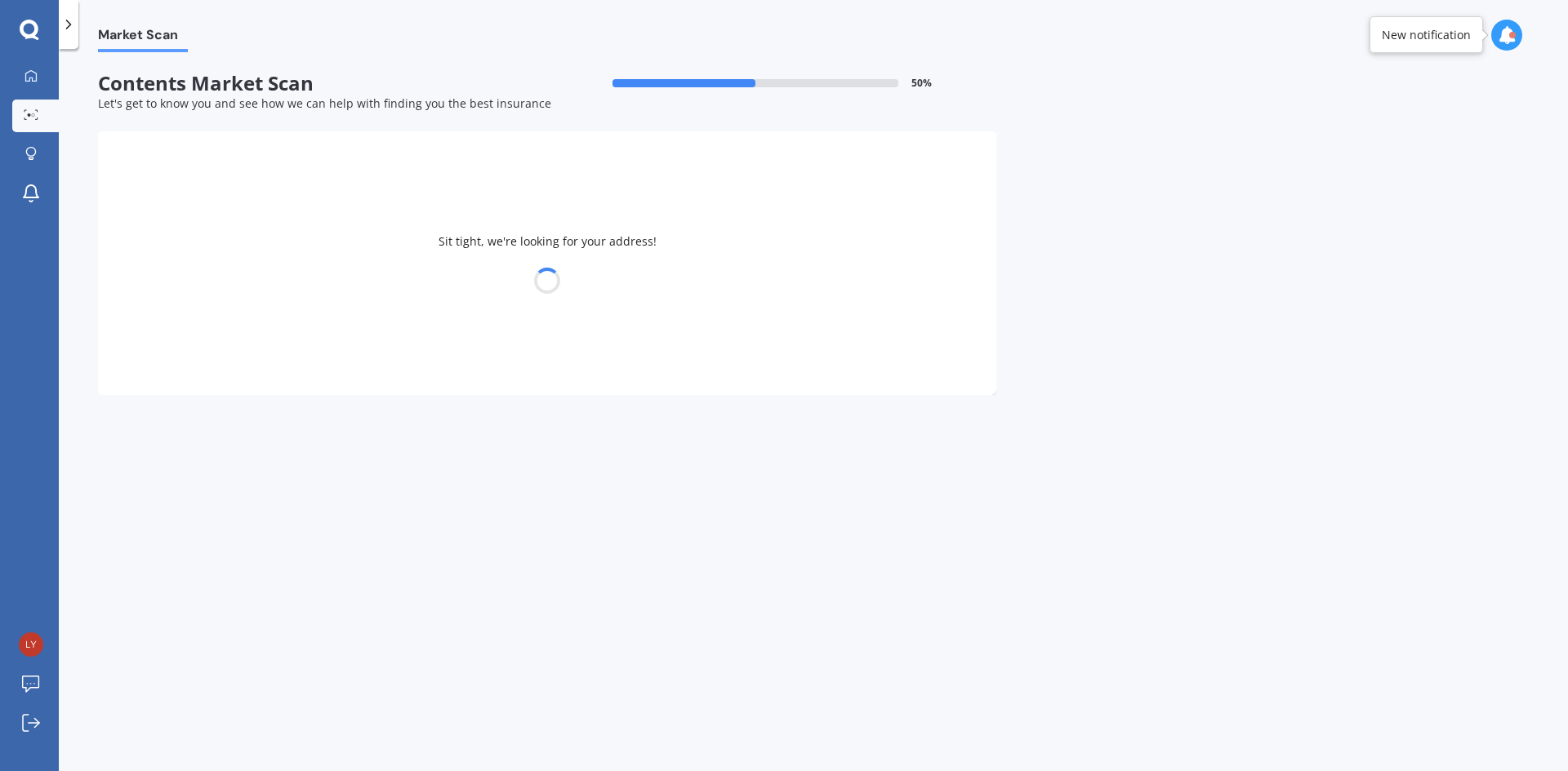
select select "12"
select select "04"
select select "1959"
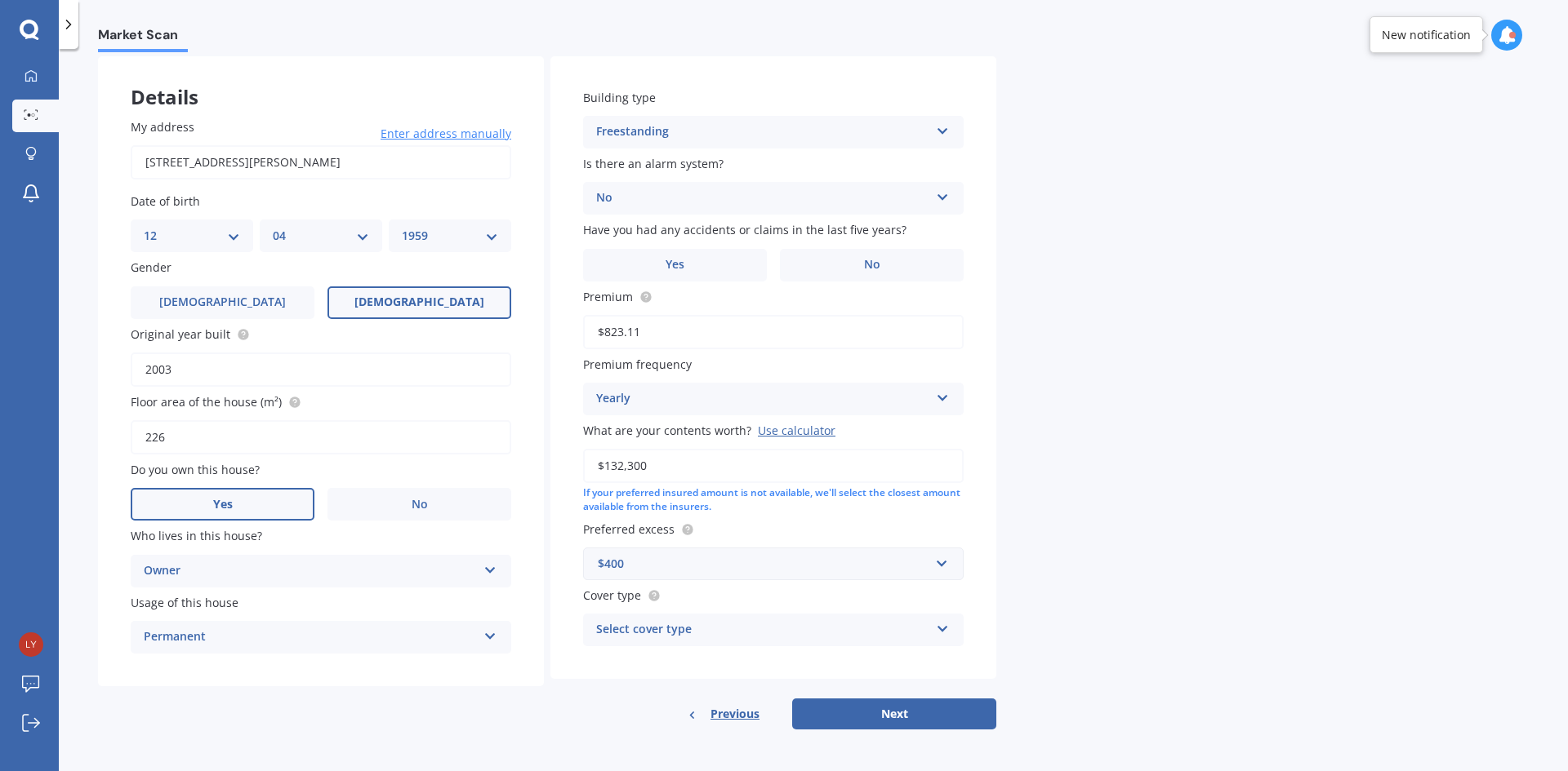
scroll to position [76, 0]
click at [835, 252] on label "No" at bounding box center [872, 264] width 184 height 32
click at [0, 0] on input "No" at bounding box center [0, 0] width 0 height 0
click at [941, 625] on icon at bounding box center [942, 625] width 14 height 12
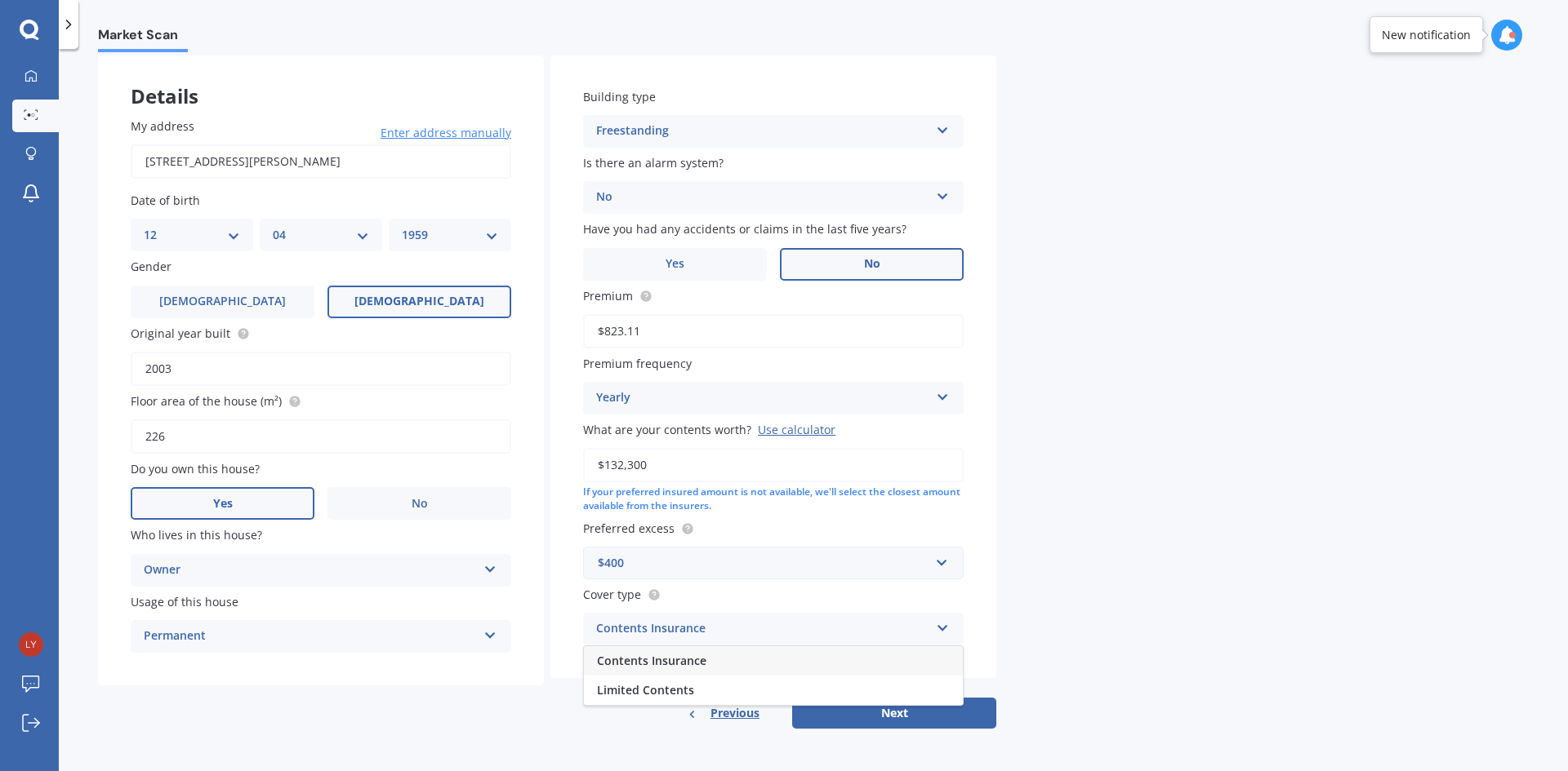
click at [673, 659] on span "Contents Insurance" at bounding box center [651, 660] width 109 height 15
click at [913, 714] on button "Next" at bounding box center [894, 713] width 204 height 31
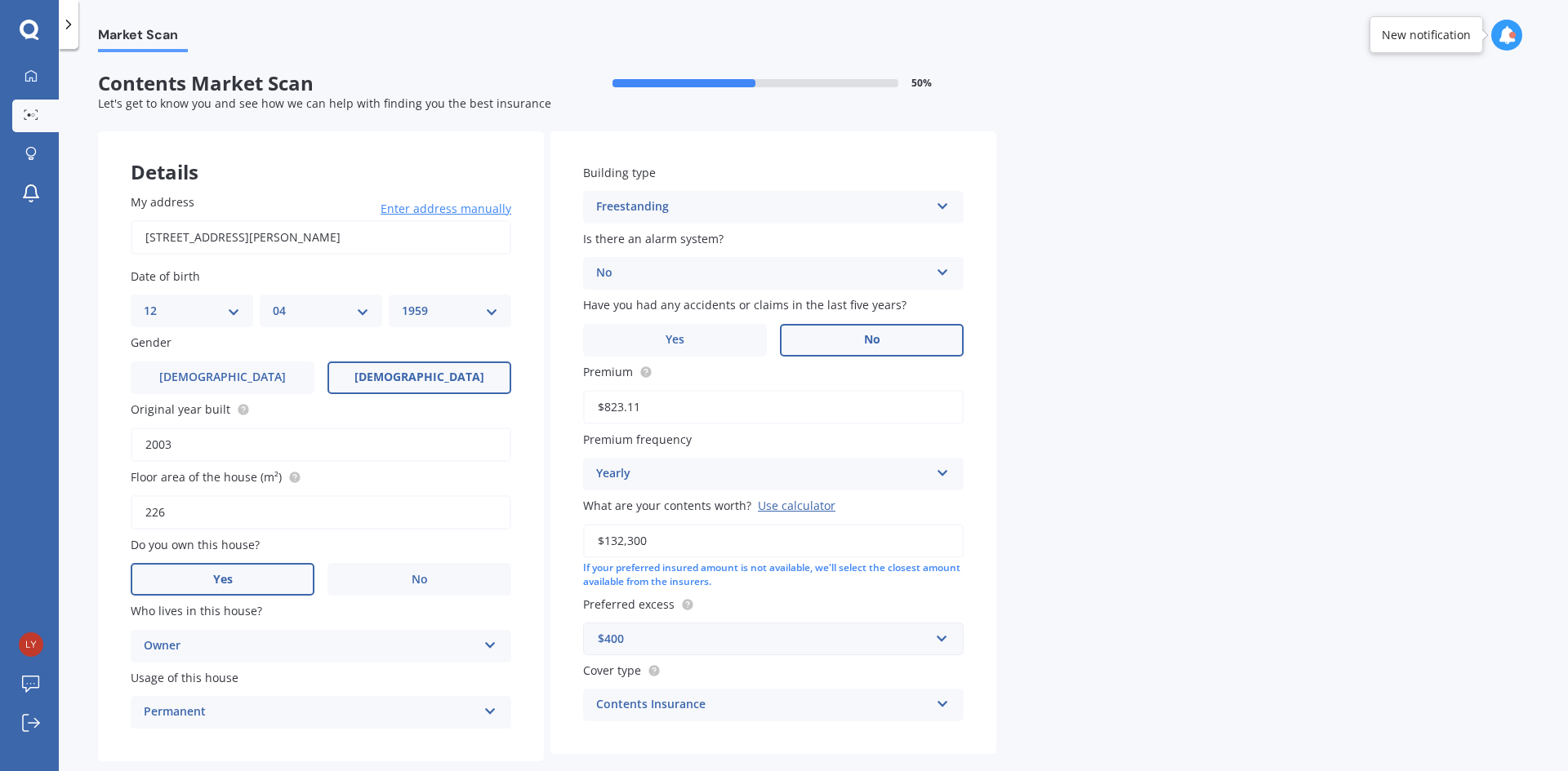
select select "12"
select select "04"
select select "1959"
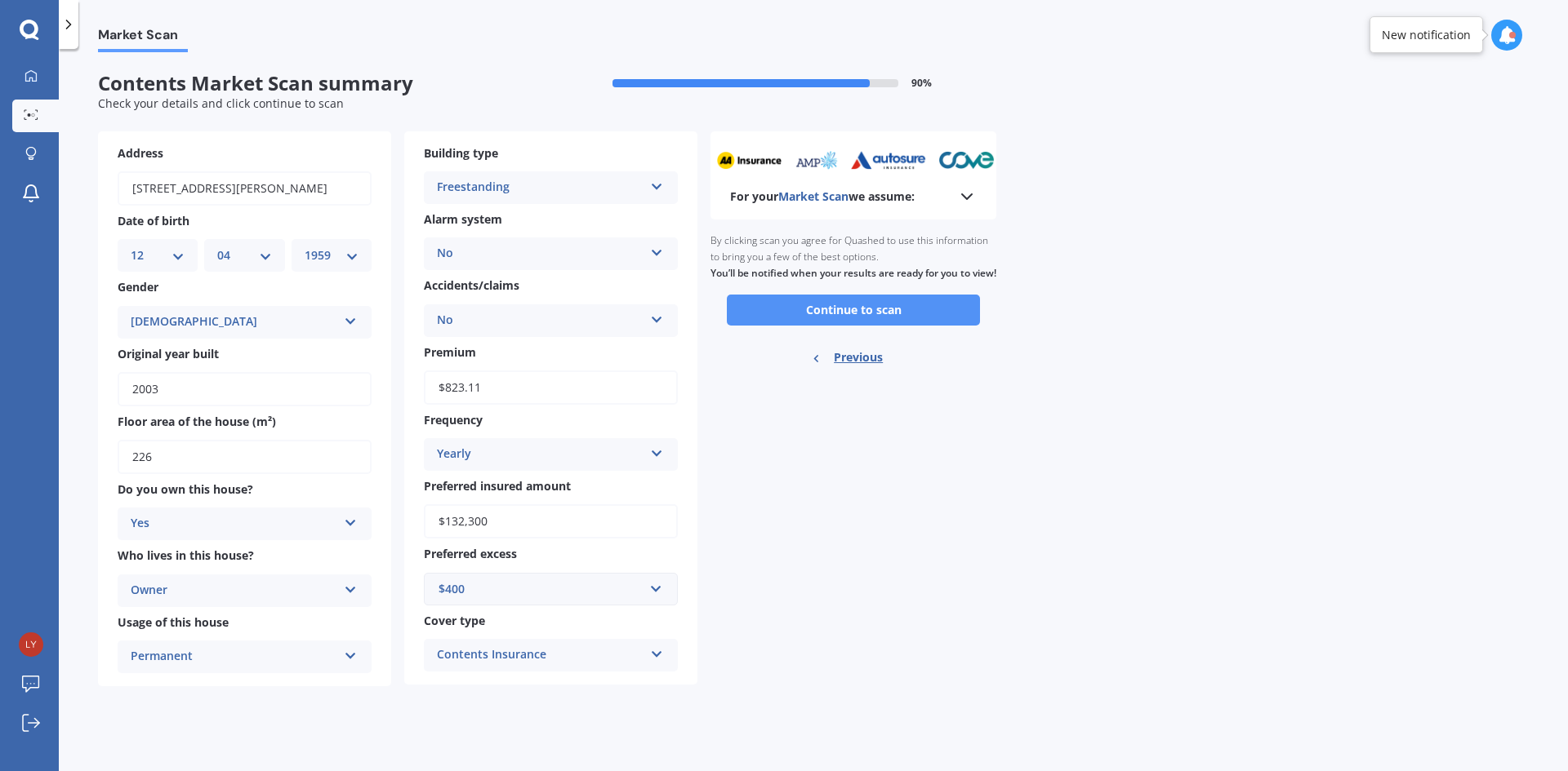
click at [910, 326] on button "Continue to scan" at bounding box center [853, 310] width 254 height 31
